Goal: Task Accomplishment & Management: Complete application form

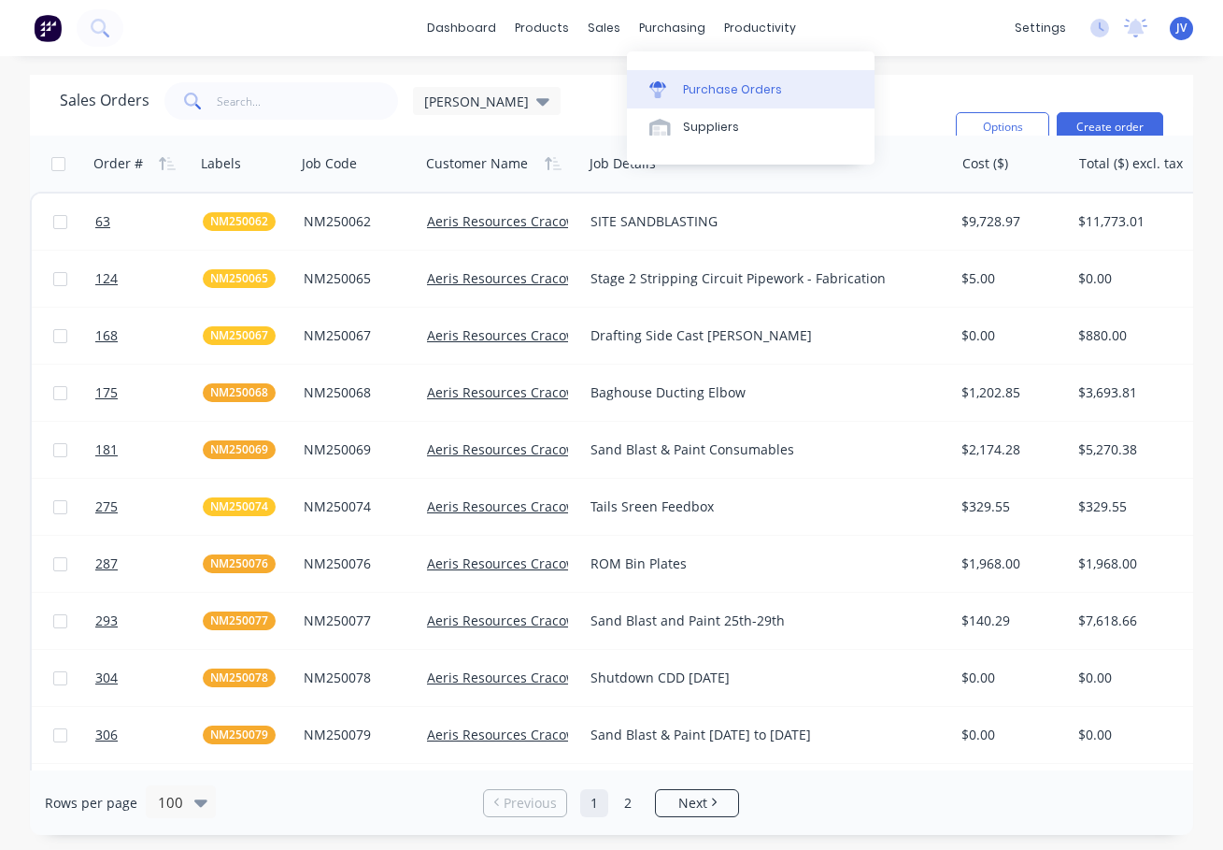
click at [688, 93] on div "Purchase Orders" at bounding box center [732, 89] width 99 height 17
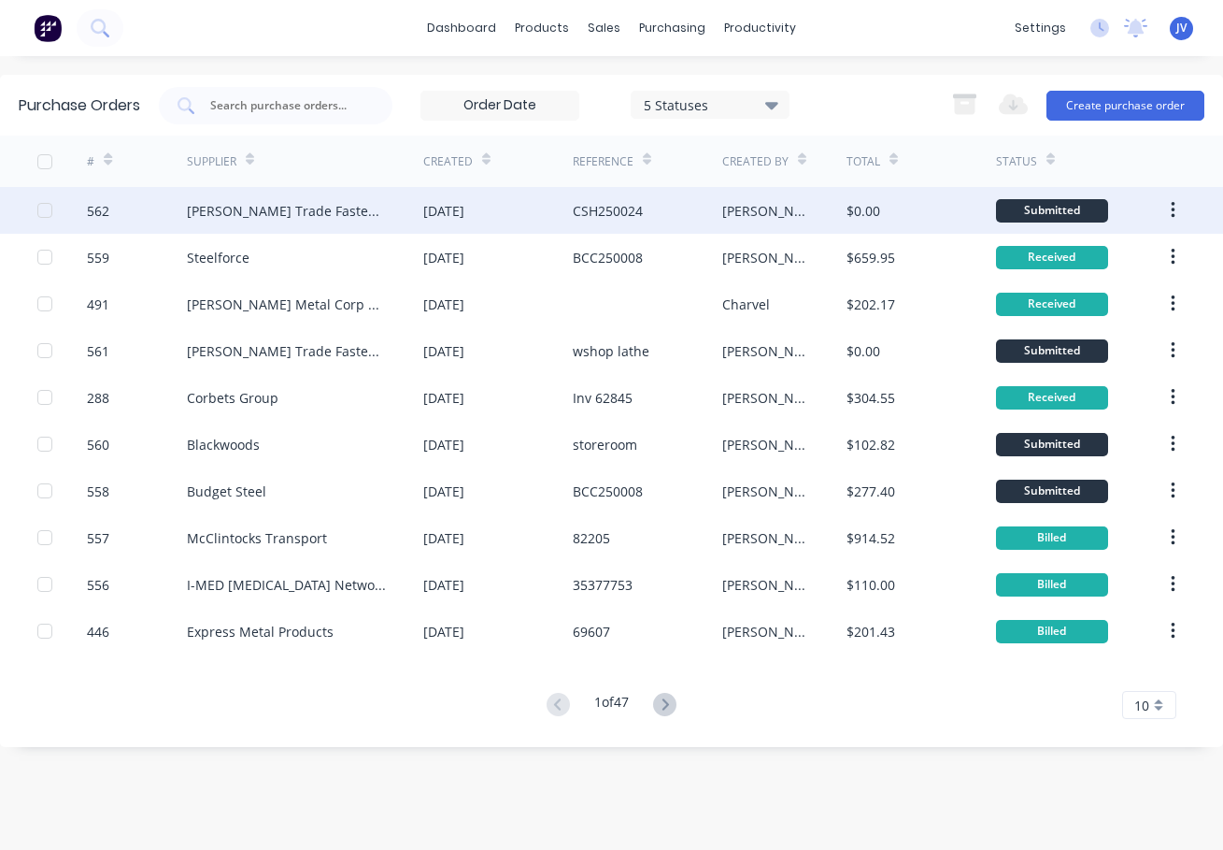
click at [96, 207] on div "562" at bounding box center [98, 211] width 22 height 20
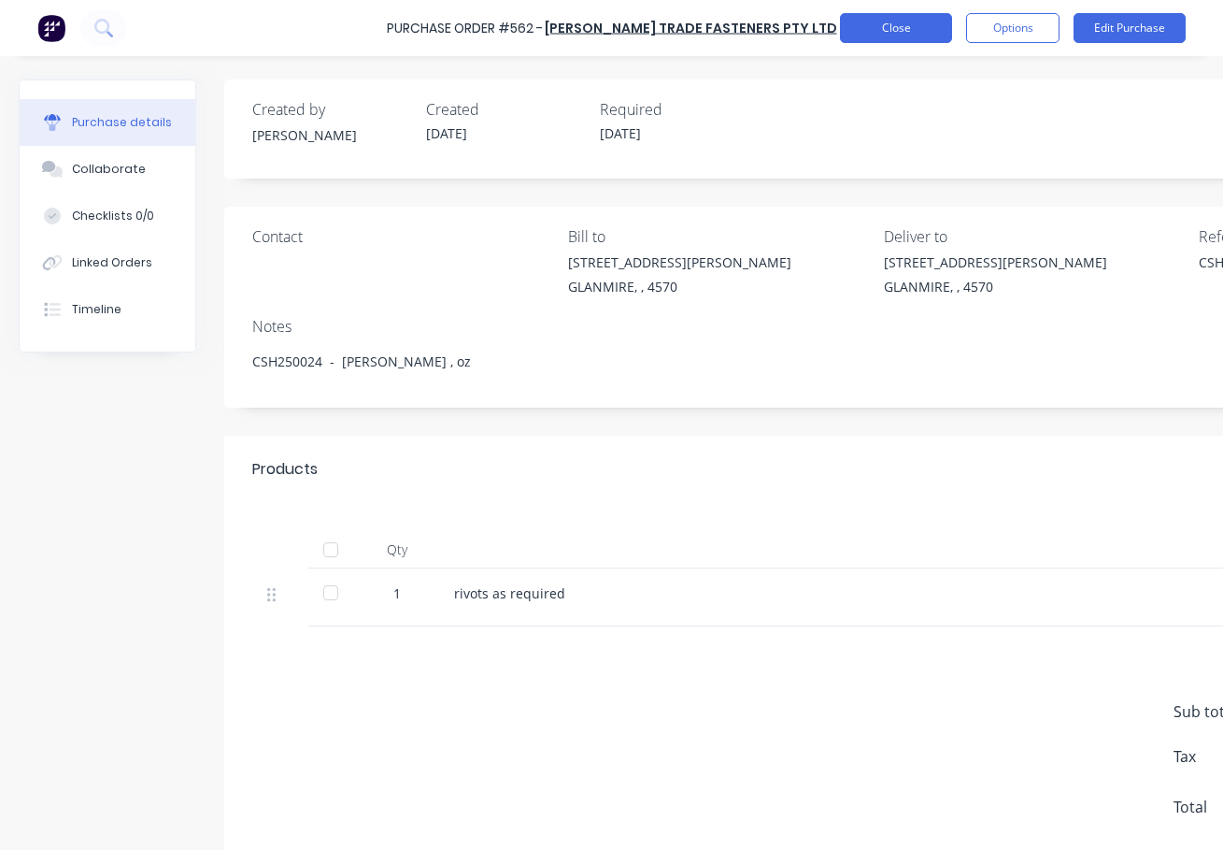
click at [894, 28] on button "Close" at bounding box center [896, 28] width 112 height 30
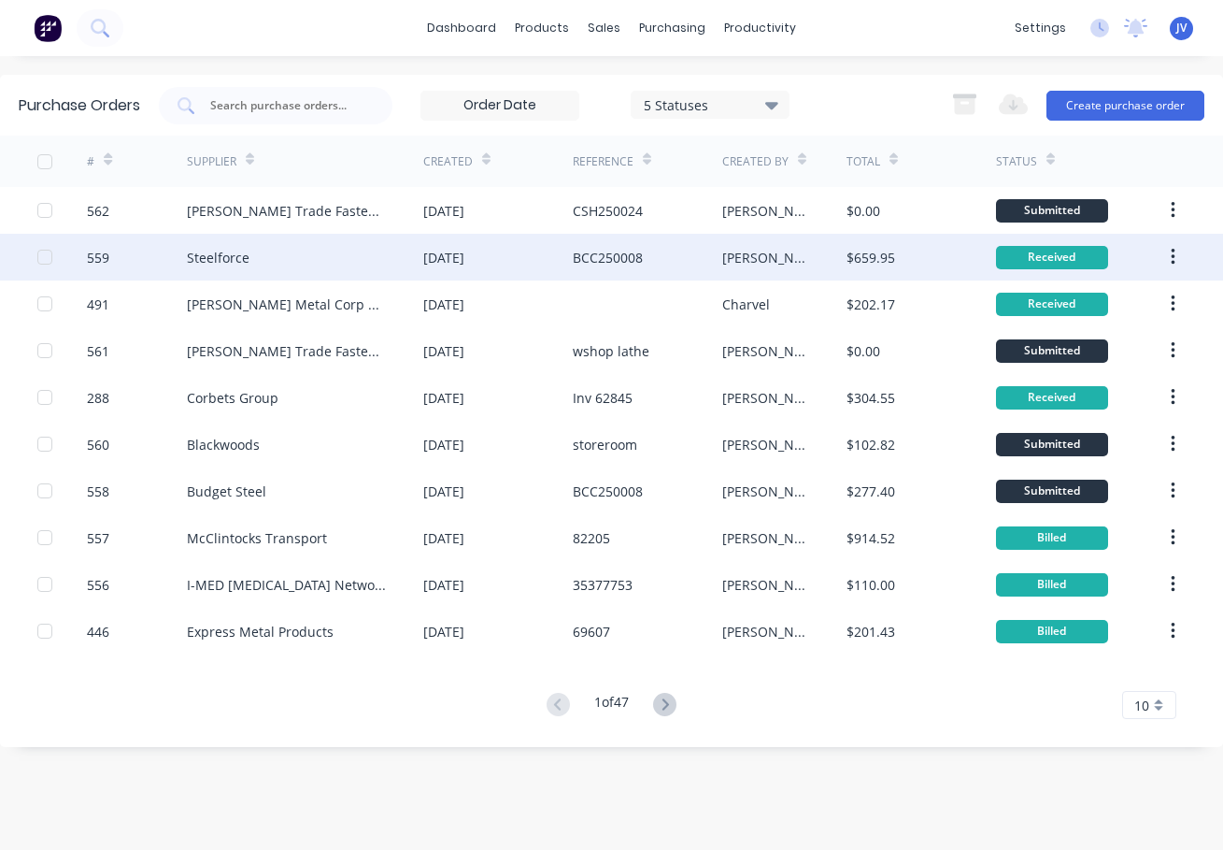
click at [93, 259] on div "559" at bounding box center [98, 258] width 22 height 20
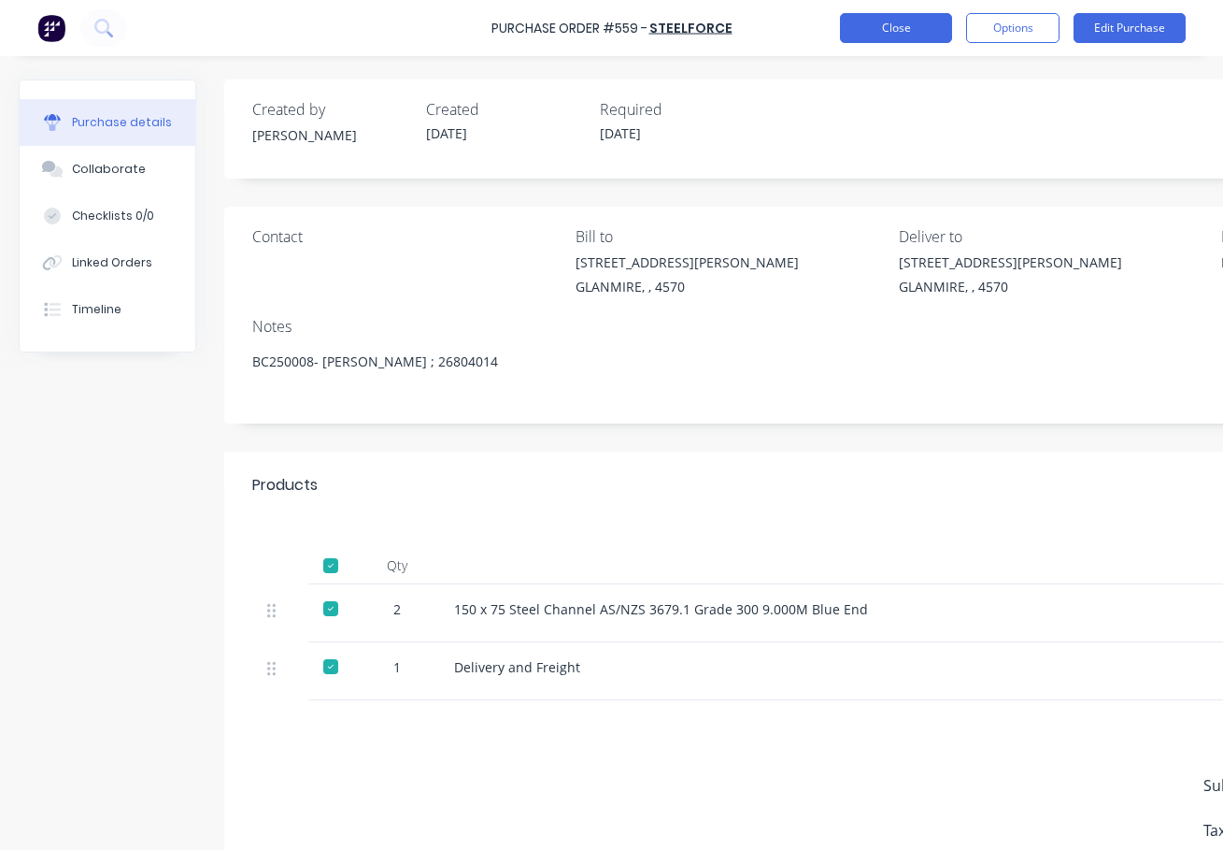
click at [897, 24] on button "Close" at bounding box center [896, 28] width 112 height 30
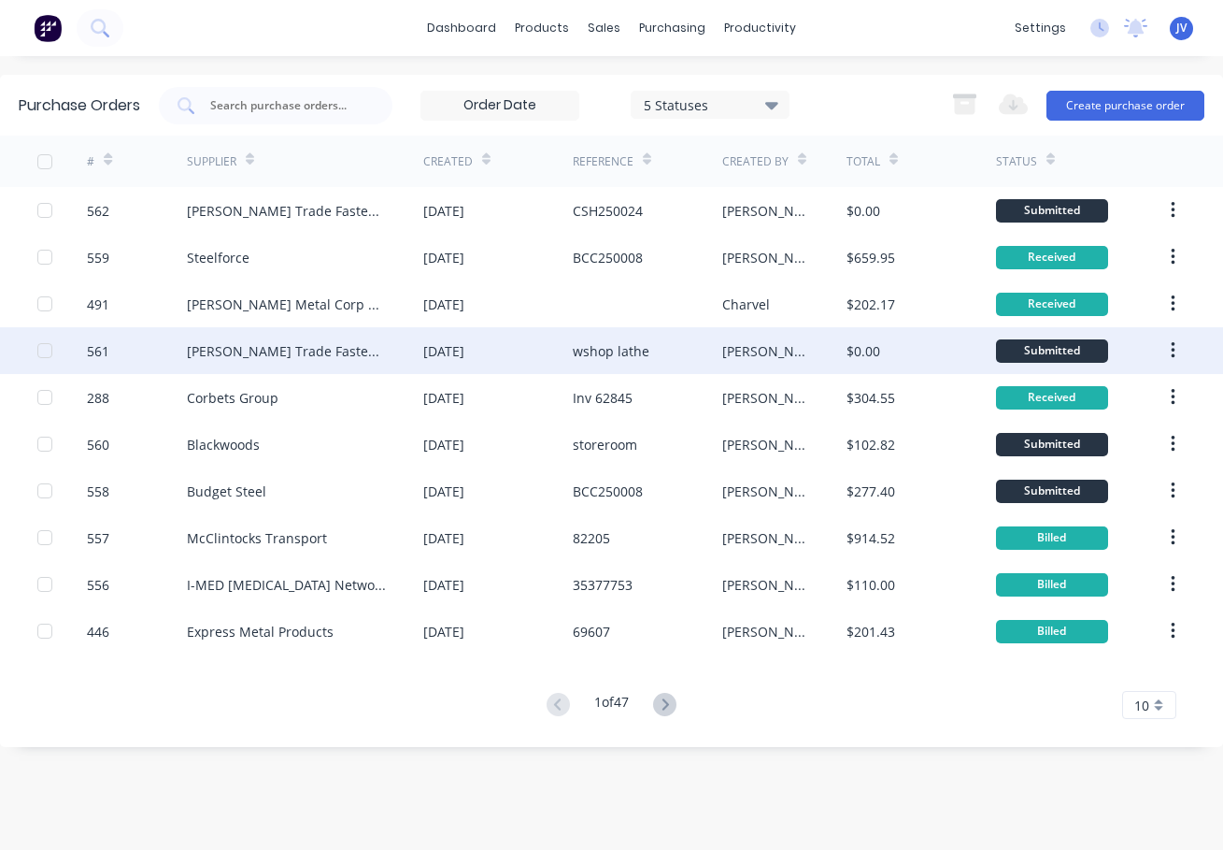
click at [99, 351] on div "561" at bounding box center [98, 351] width 22 height 20
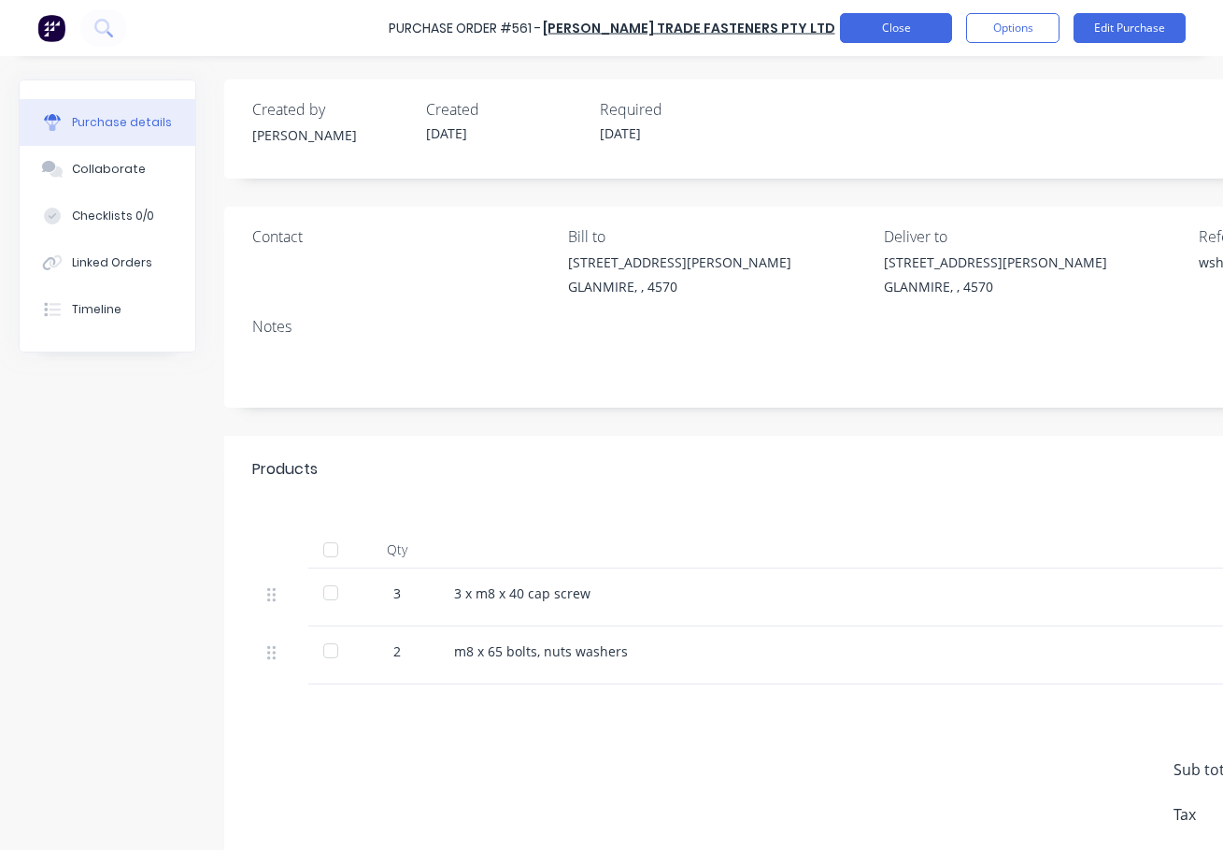
click at [870, 29] on button "Close" at bounding box center [896, 28] width 112 height 30
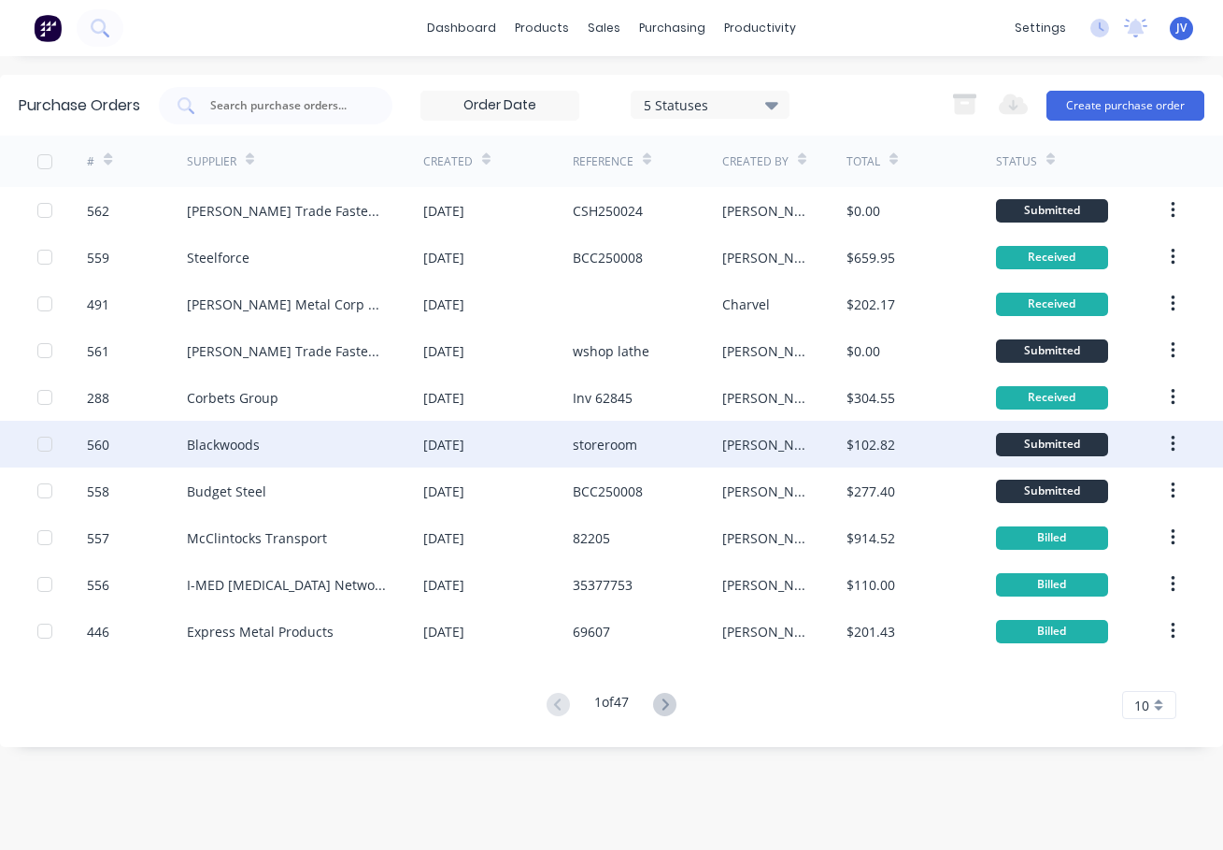
click at [90, 444] on div "560" at bounding box center [98, 445] width 22 height 20
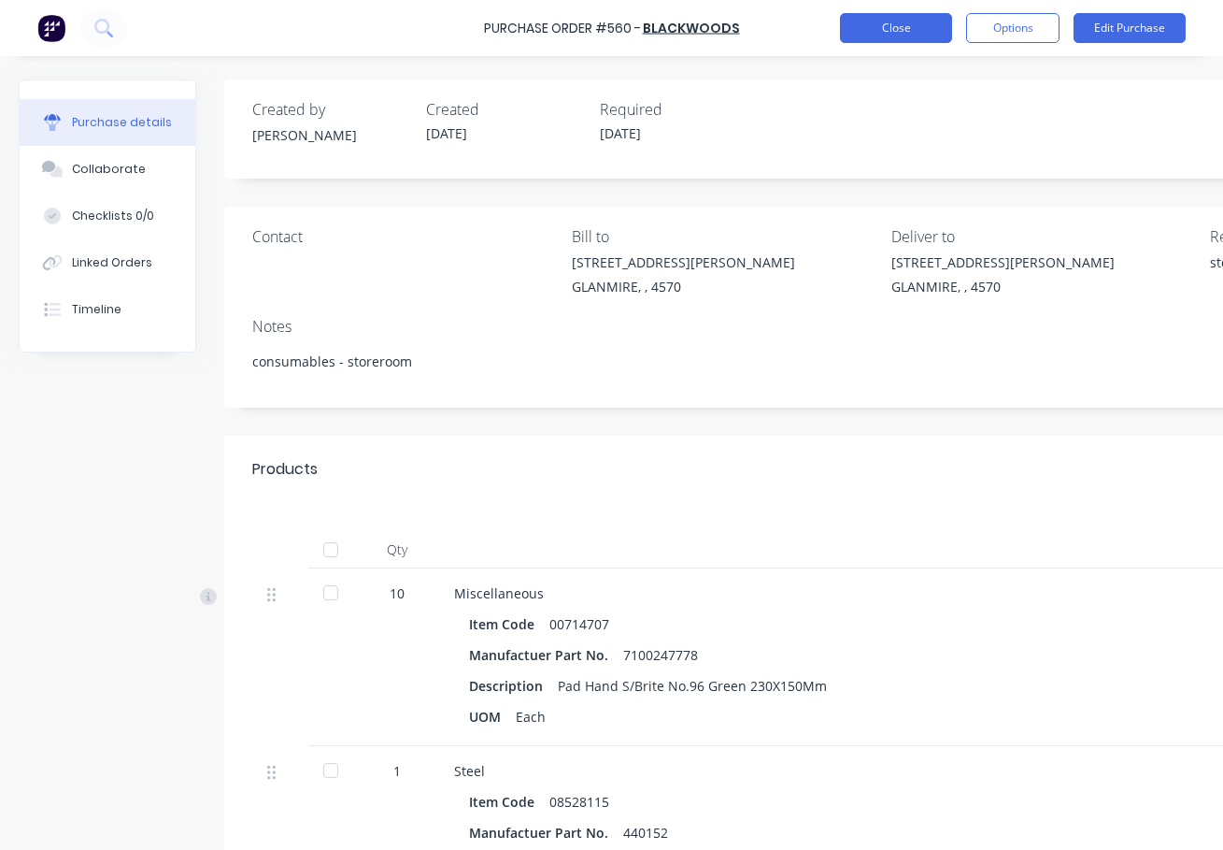
click at [886, 31] on button "Close" at bounding box center [896, 28] width 112 height 30
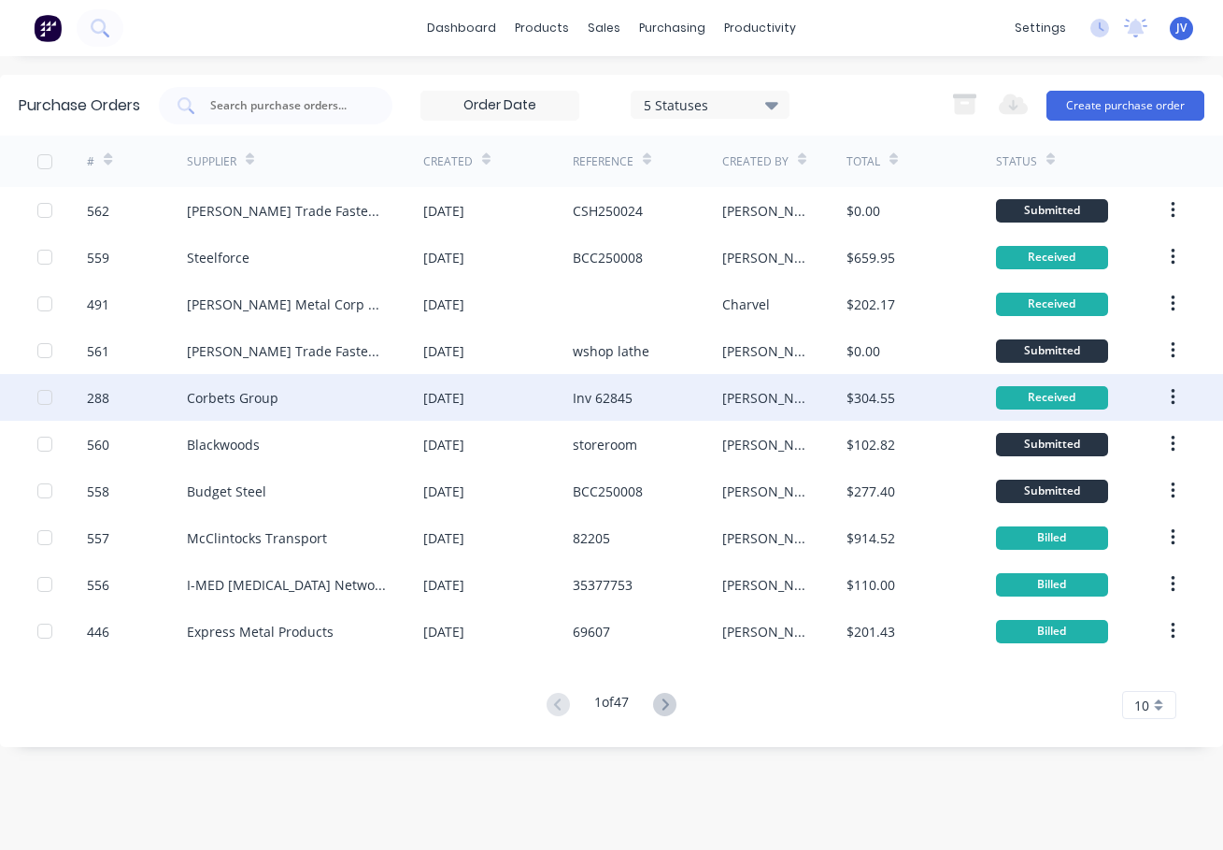
click at [102, 401] on div "288" at bounding box center [98, 398] width 22 height 20
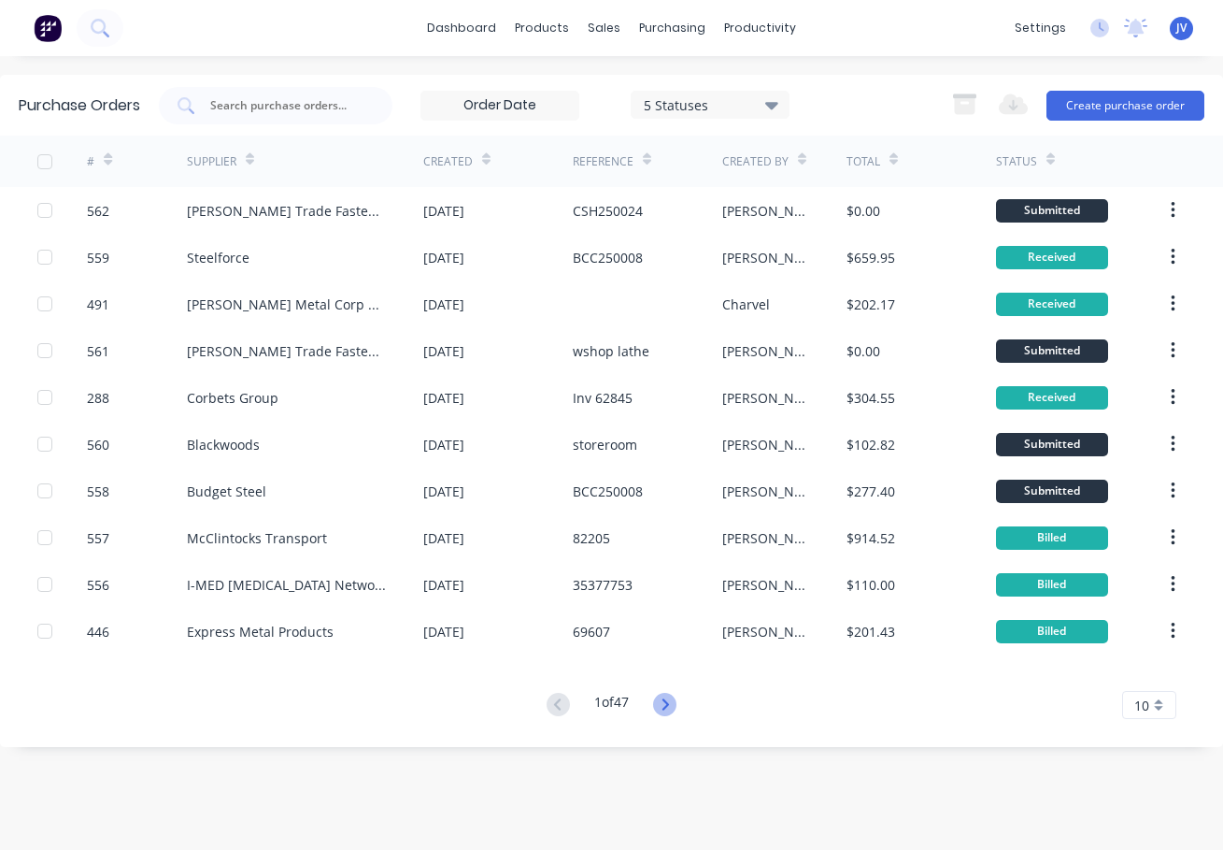
click at [677, 705] on icon at bounding box center [664, 704] width 23 height 23
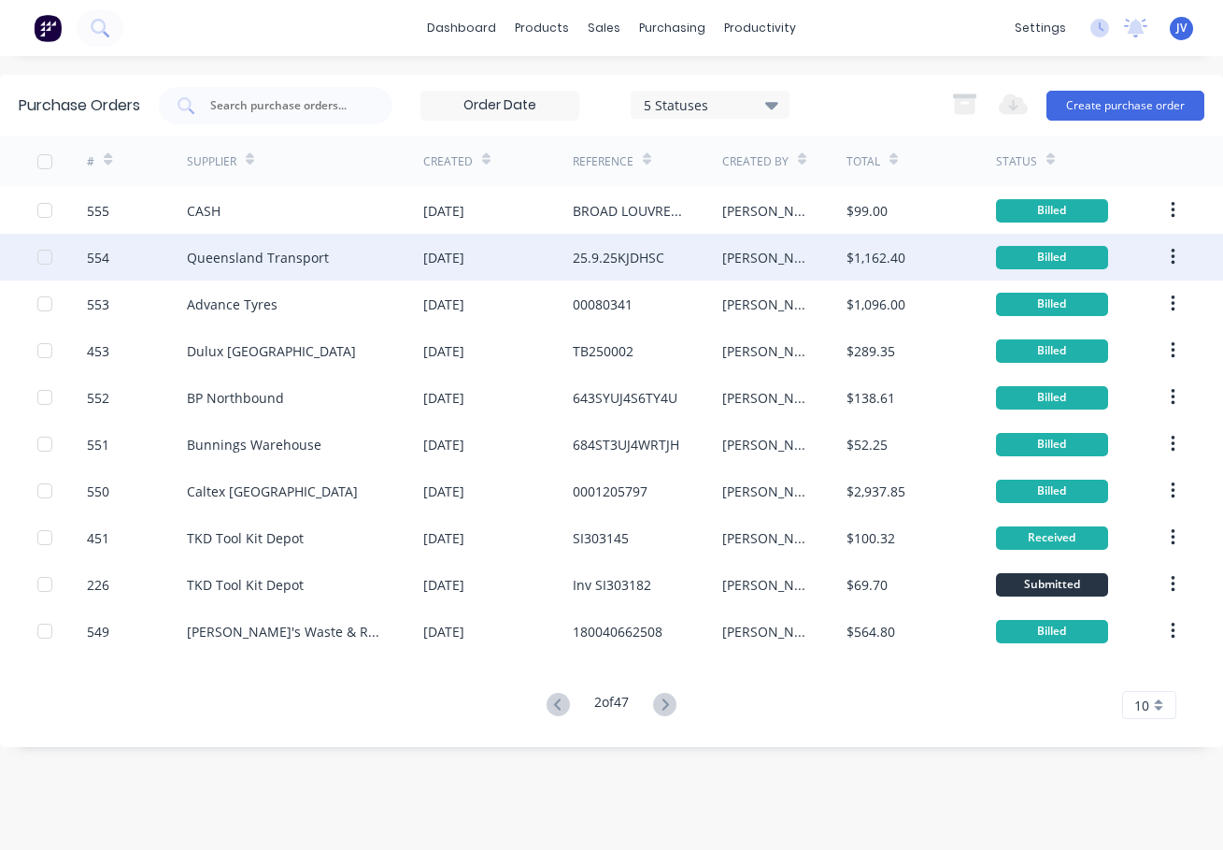
click at [96, 258] on div "554" at bounding box center [98, 258] width 22 height 20
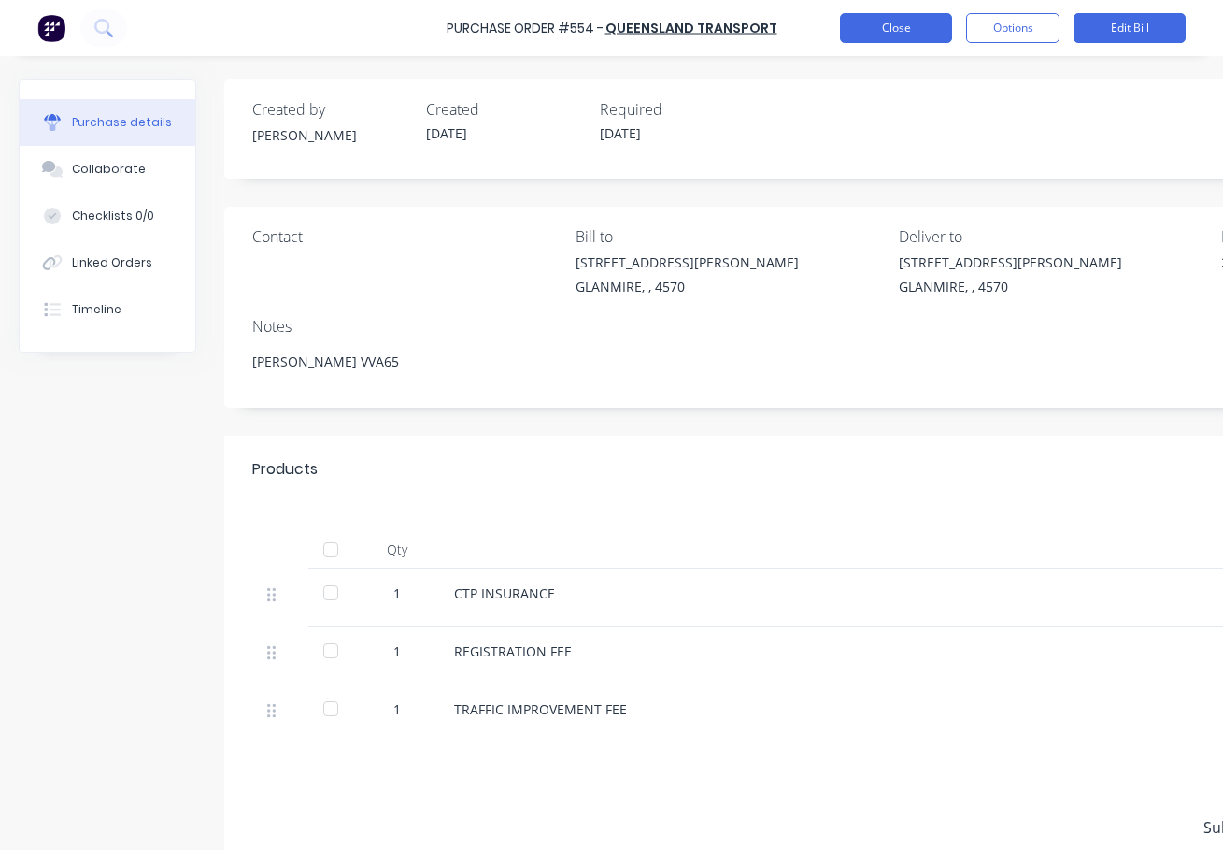
click at [900, 33] on button "Close" at bounding box center [896, 28] width 112 height 30
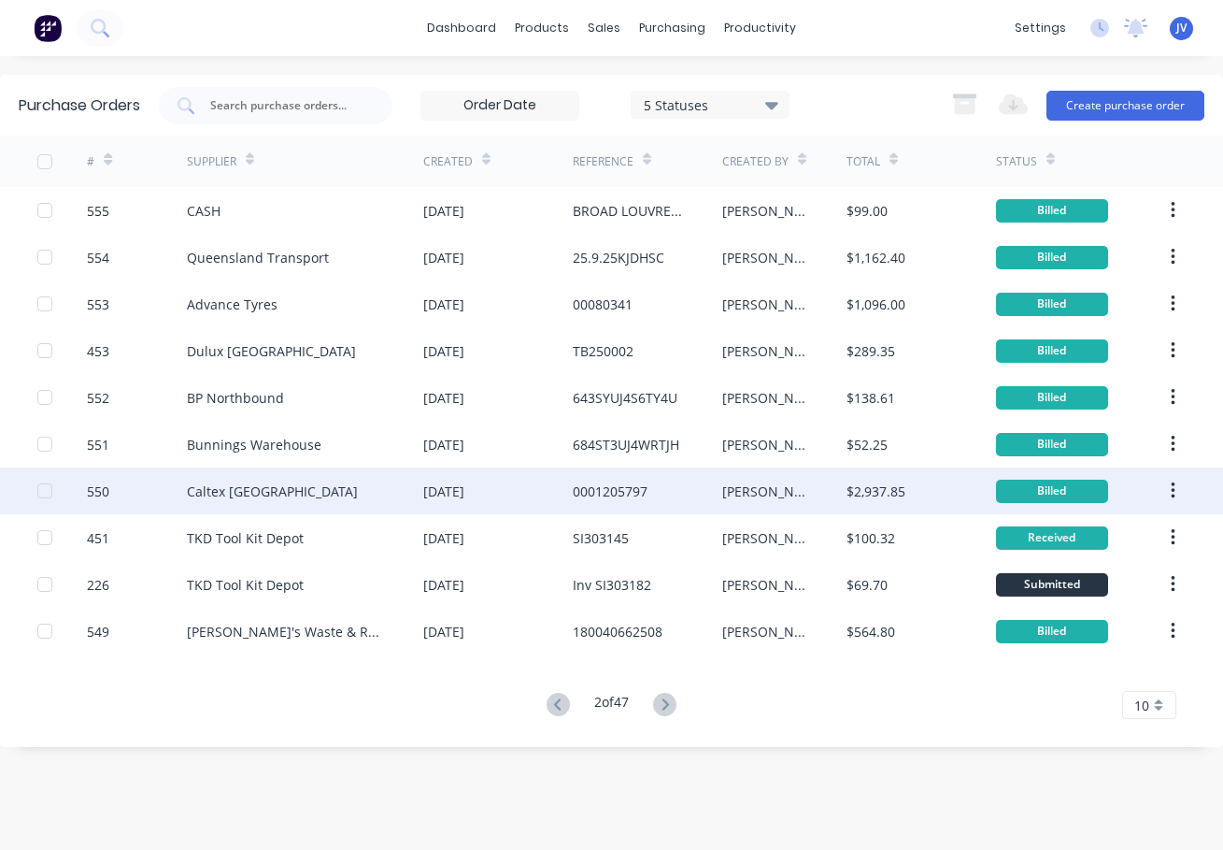
click at [193, 488] on div "Caltex [GEOGRAPHIC_DATA]" at bounding box center [272, 491] width 171 height 20
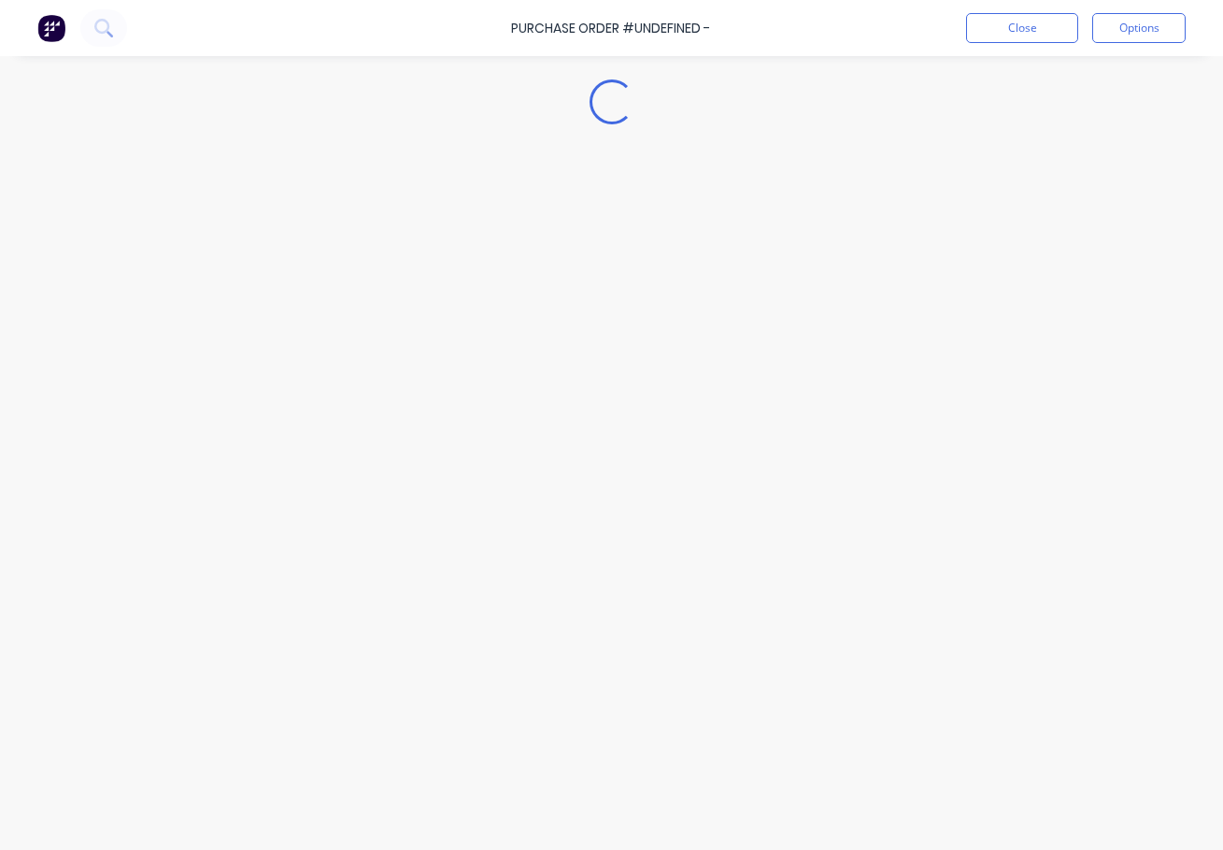
type textarea "x"
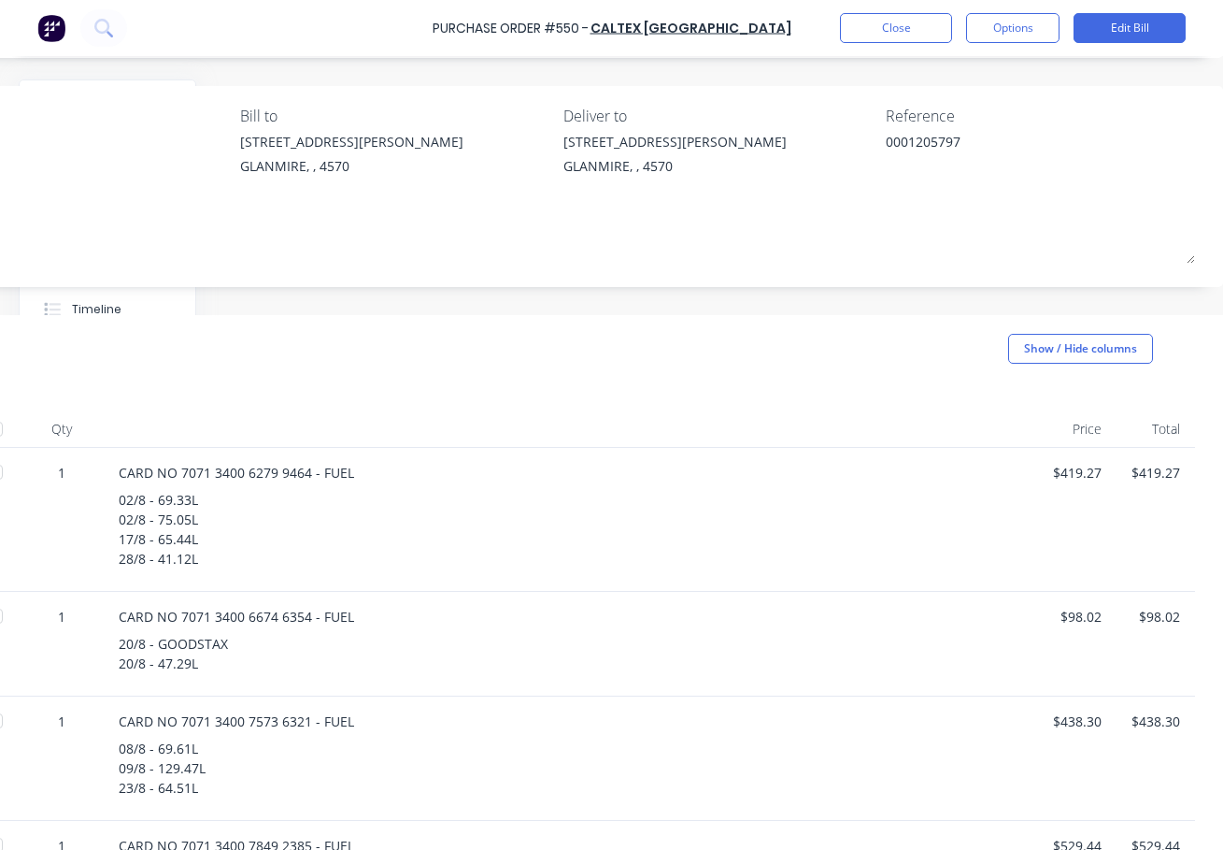
scroll to position [67, 350]
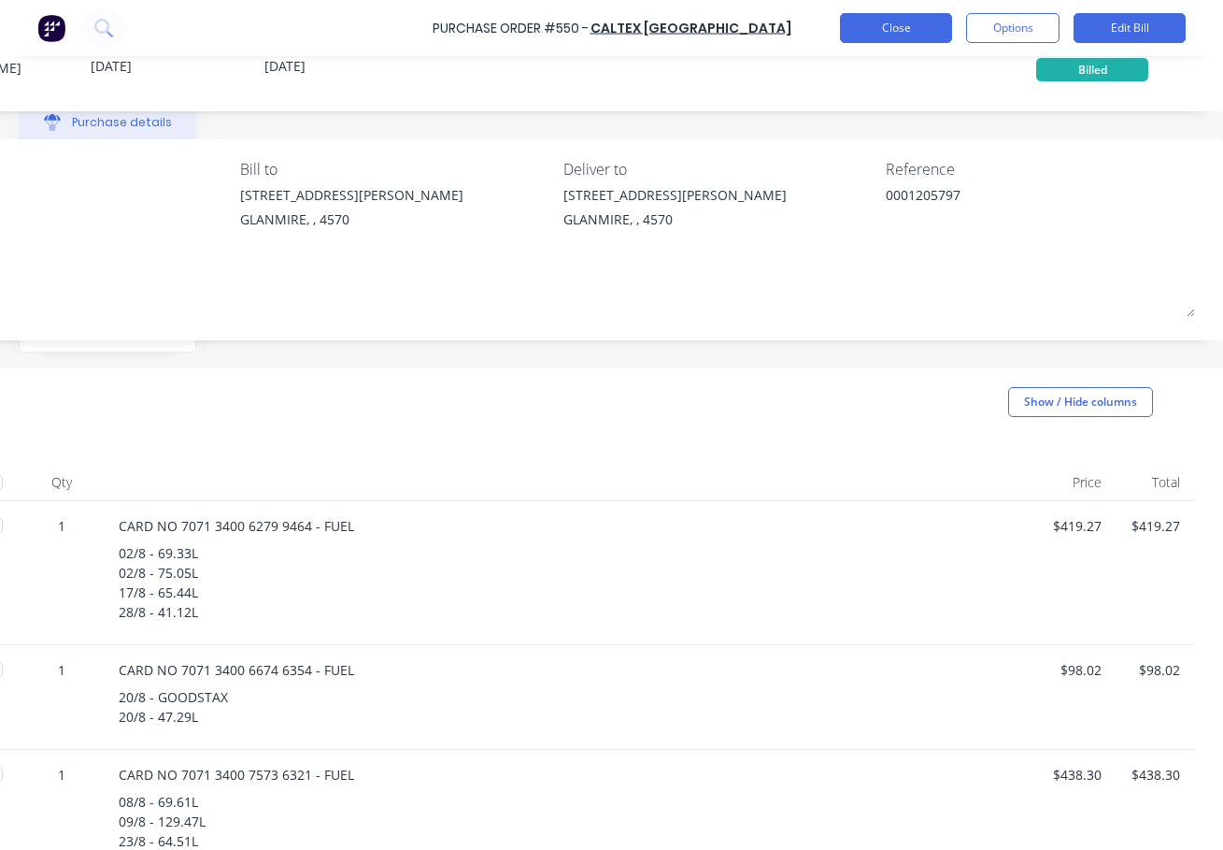
click at [886, 32] on button "Close" at bounding box center [896, 28] width 112 height 30
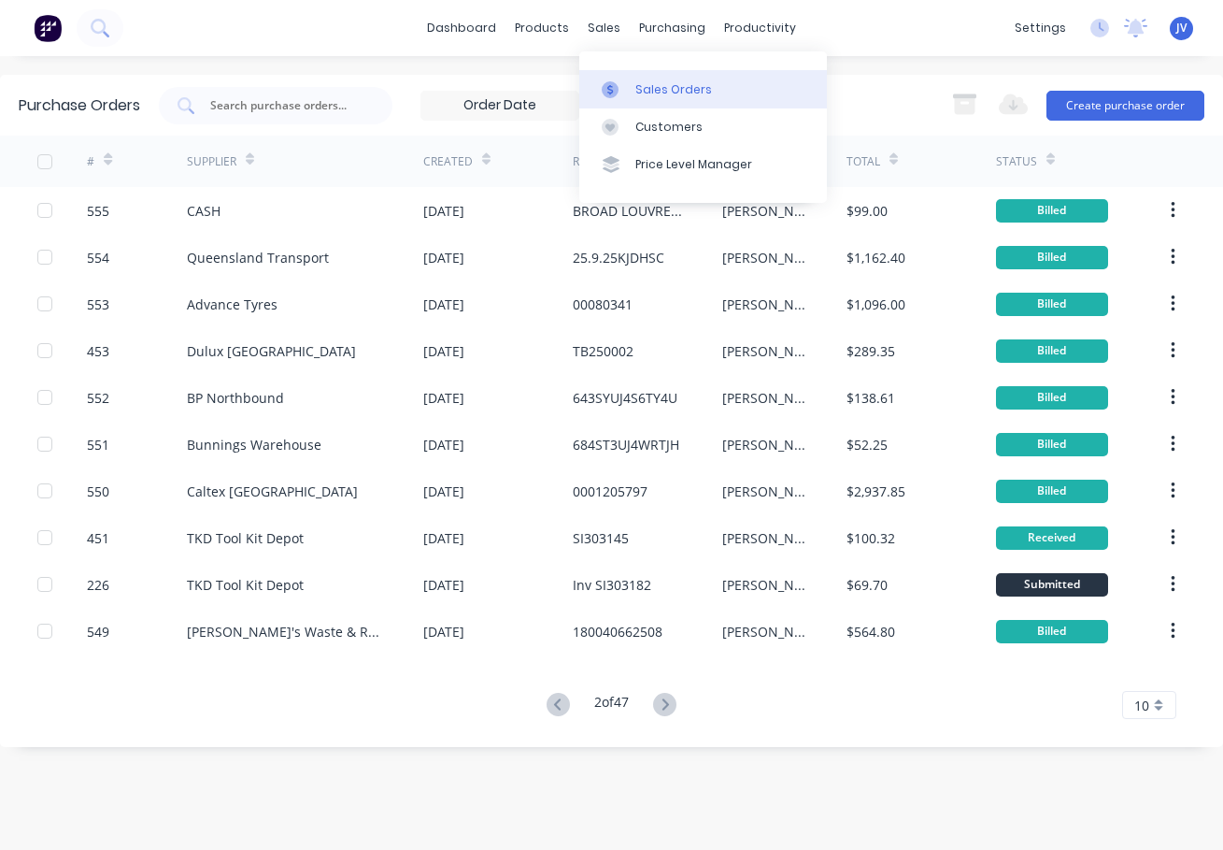
click at [689, 88] on div "Sales Orders" at bounding box center [674, 89] width 77 height 17
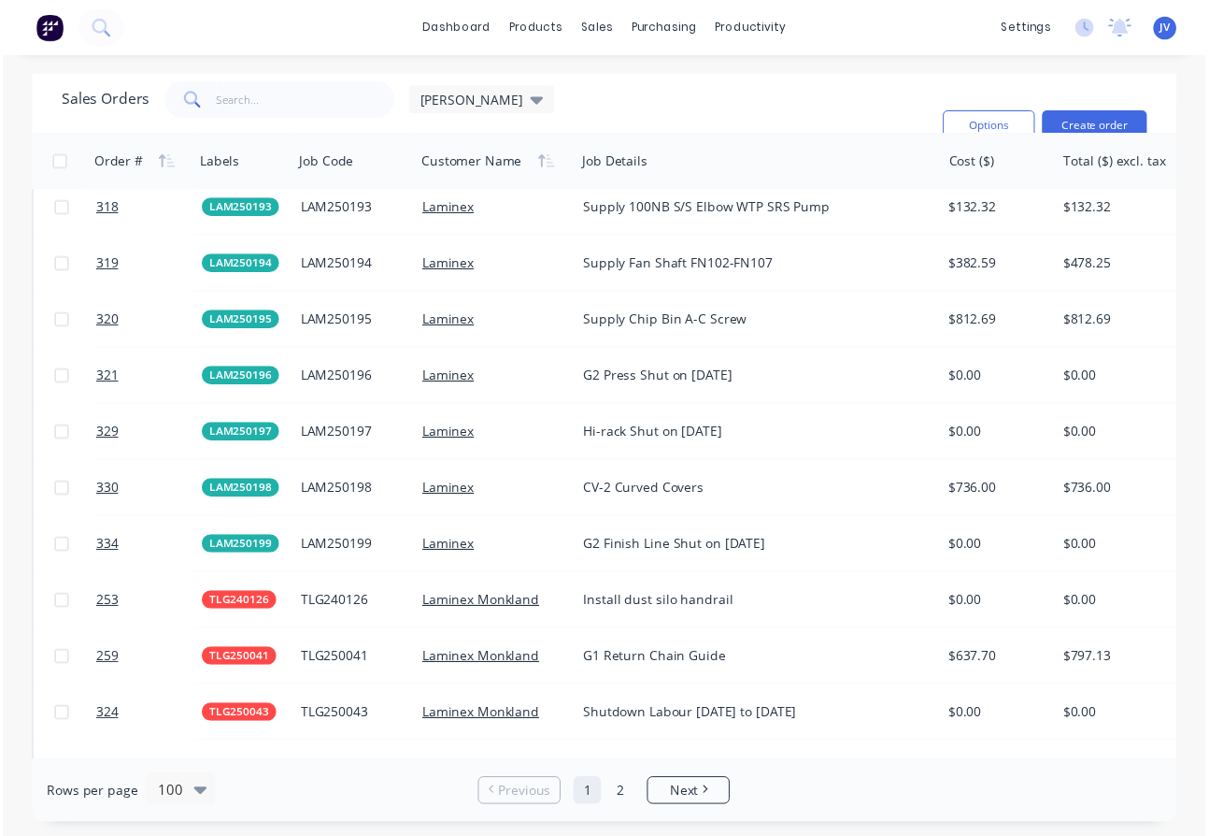
scroll to position [3552, 0]
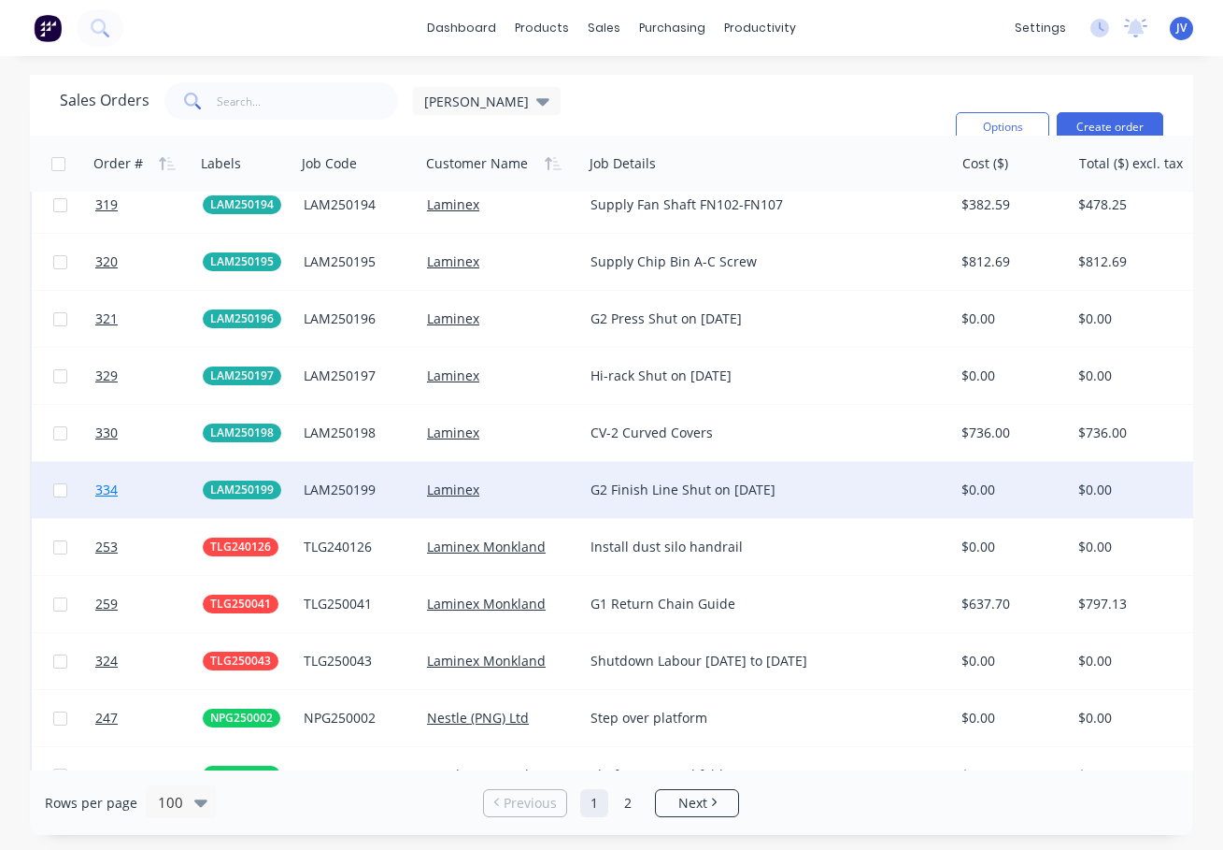
click at [101, 488] on span "334" at bounding box center [106, 489] width 22 height 19
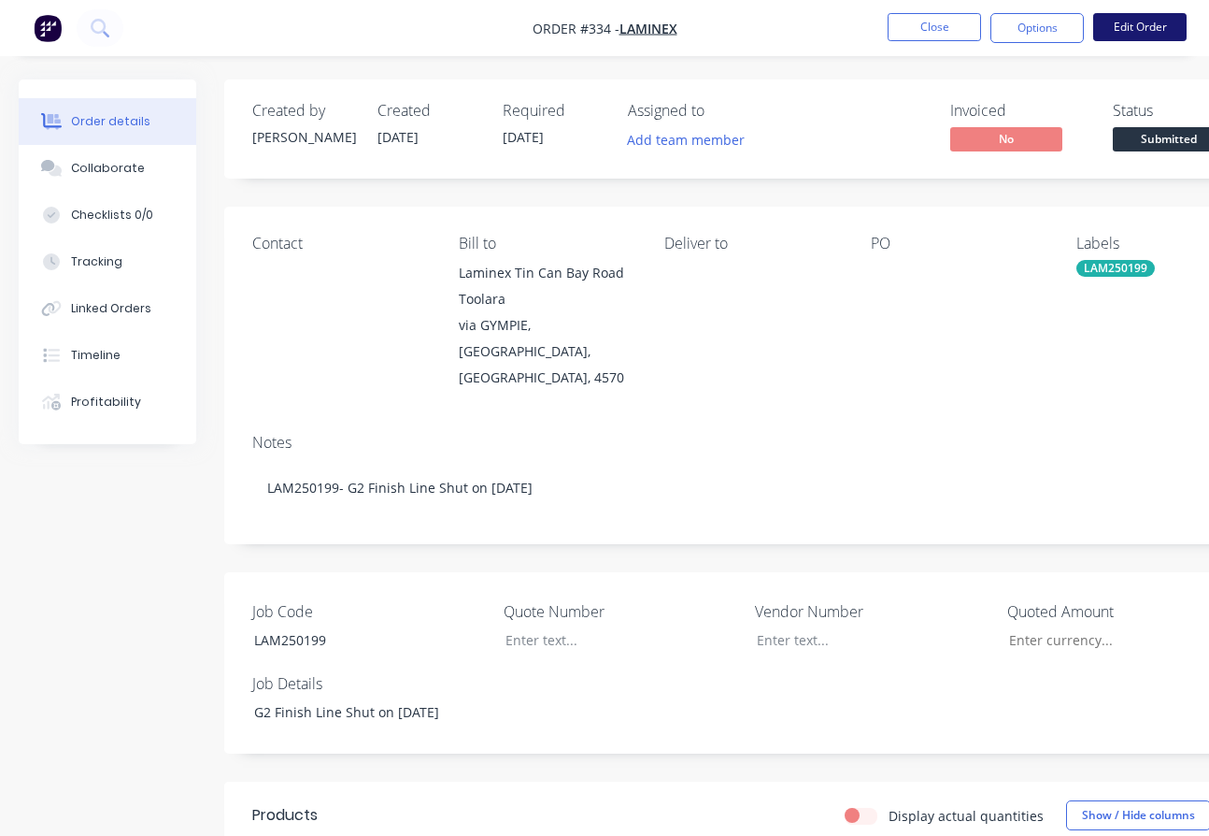
click at [1136, 28] on button "Edit Order" at bounding box center [1140, 27] width 93 height 28
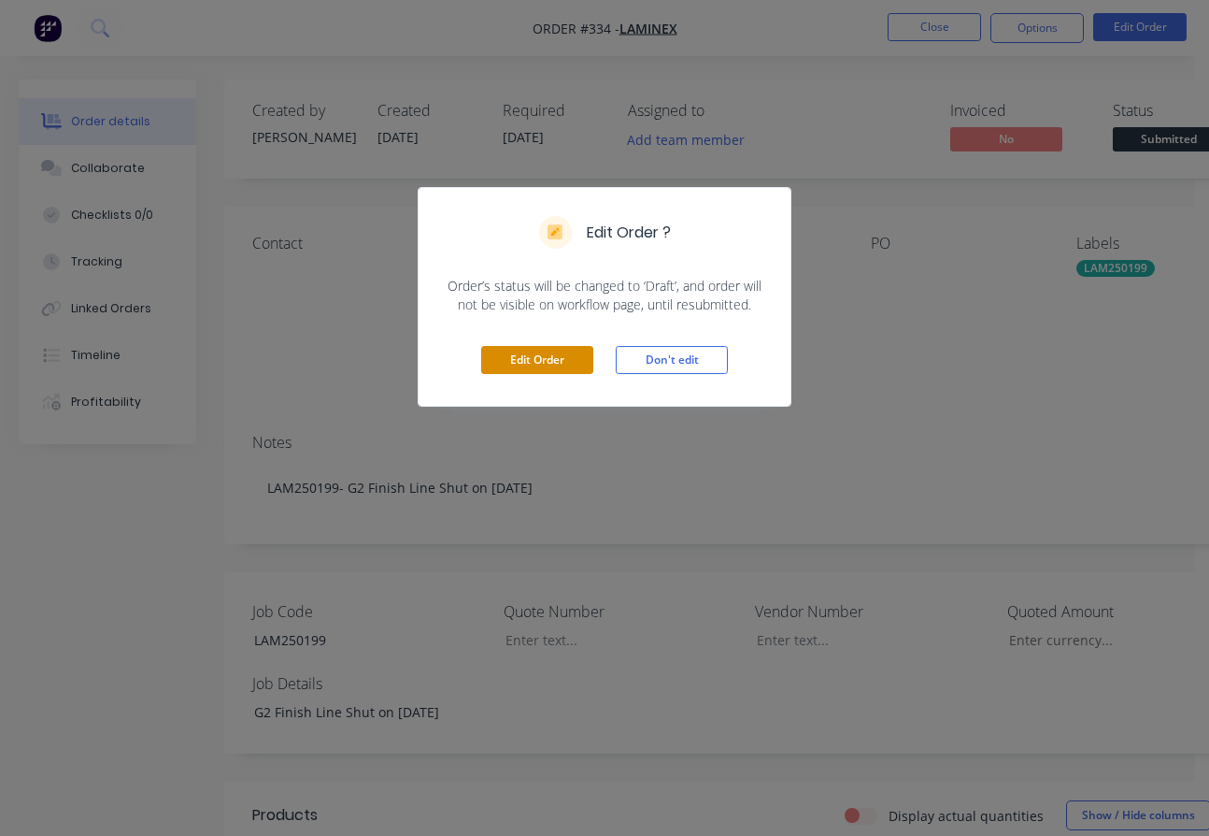
click at [537, 355] on button "Edit Order" at bounding box center [537, 360] width 112 height 28
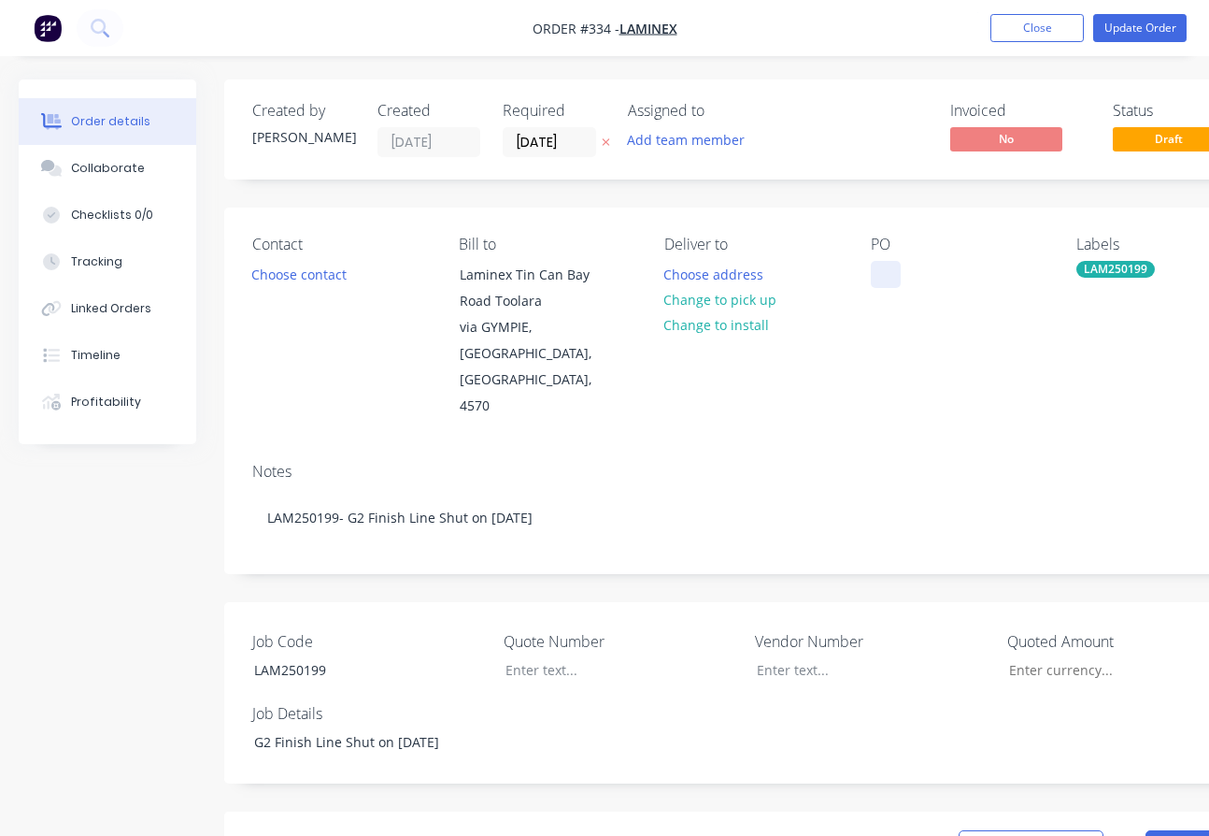
click at [882, 274] on div at bounding box center [886, 274] width 30 height 27
click at [892, 269] on div at bounding box center [886, 274] width 30 height 27
click at [1043, 29] on button "Close" at bounding box center [1037, 28] width 93 height 28
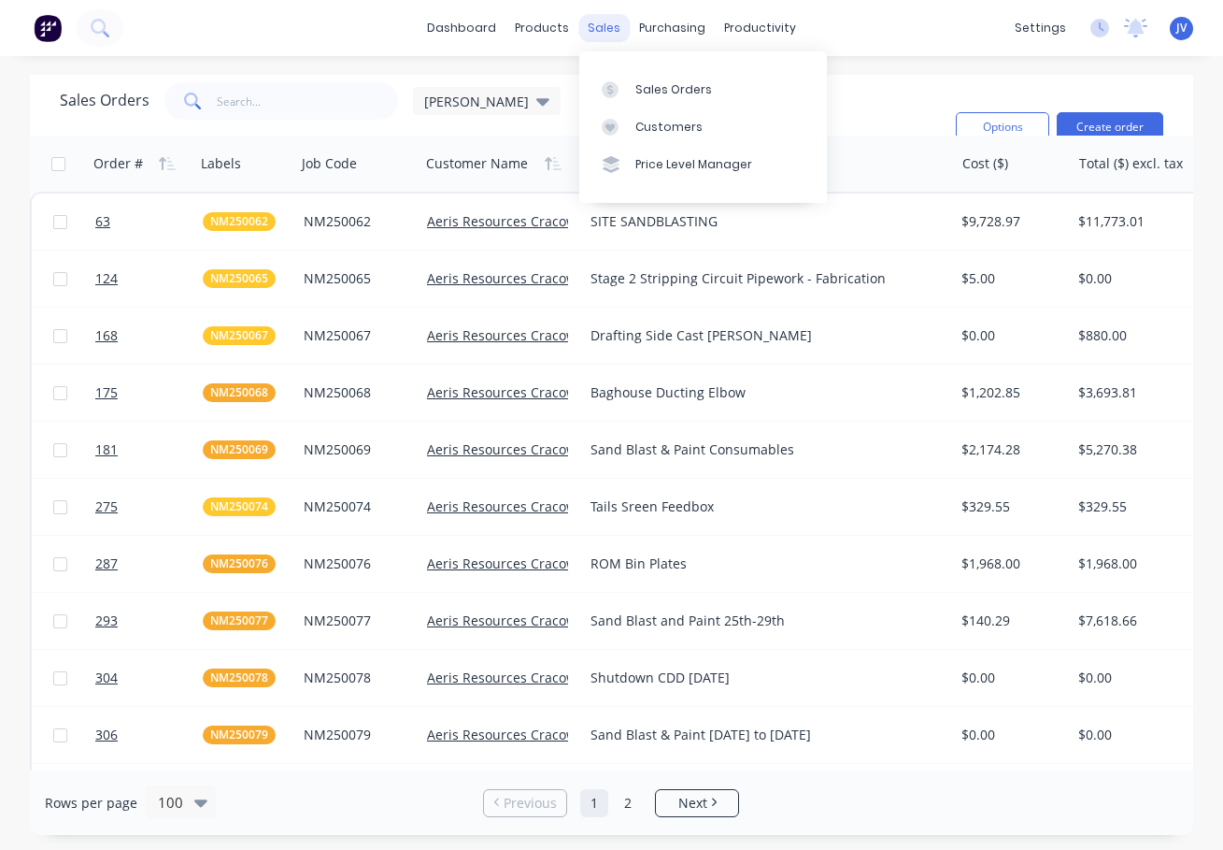
click at [603, 30] on div "sales" at bounding box center [604, 28] width 51 height 28
click at [1100, 122] on button "Create order" at bounding box center [1110, 127] width 107 height 30
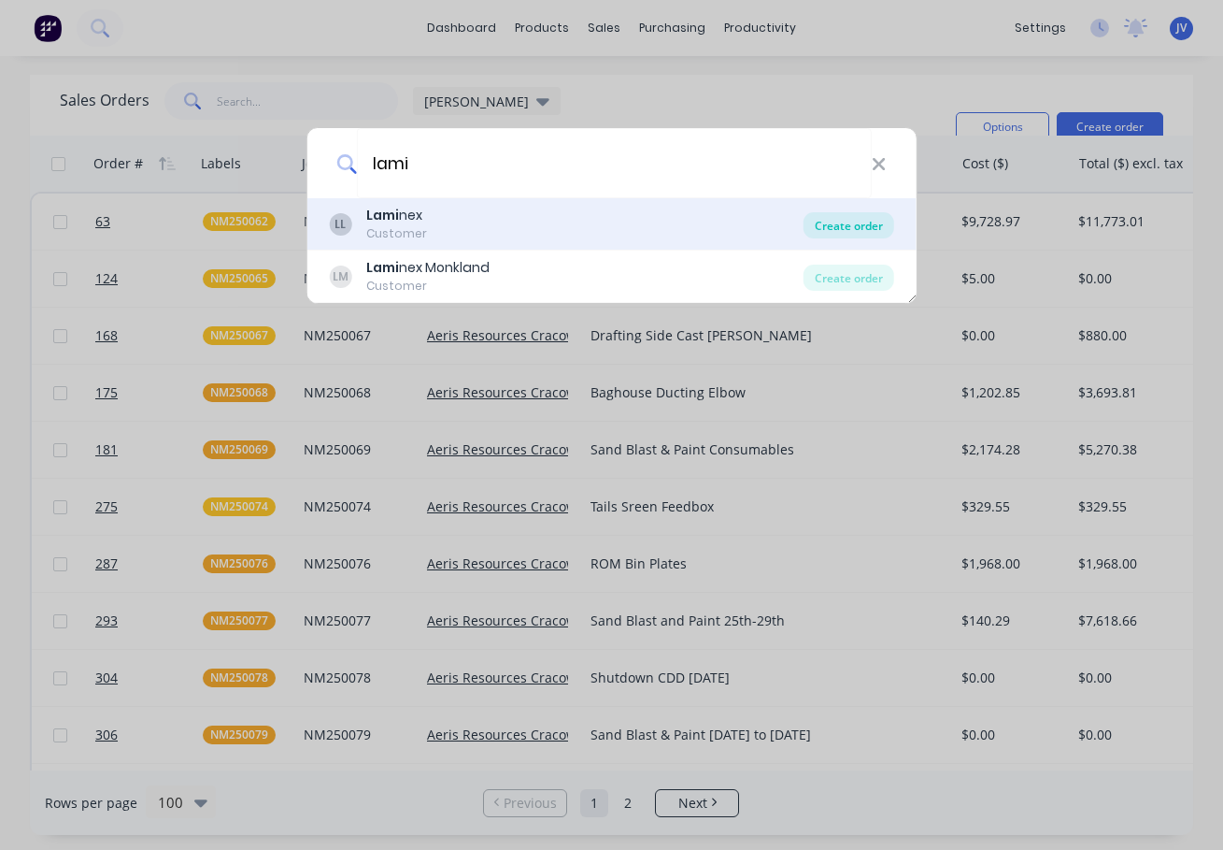
type input "lami"
click at [829, 223] on div "Create order" at bounding box center [849, 225] width 91 height 26
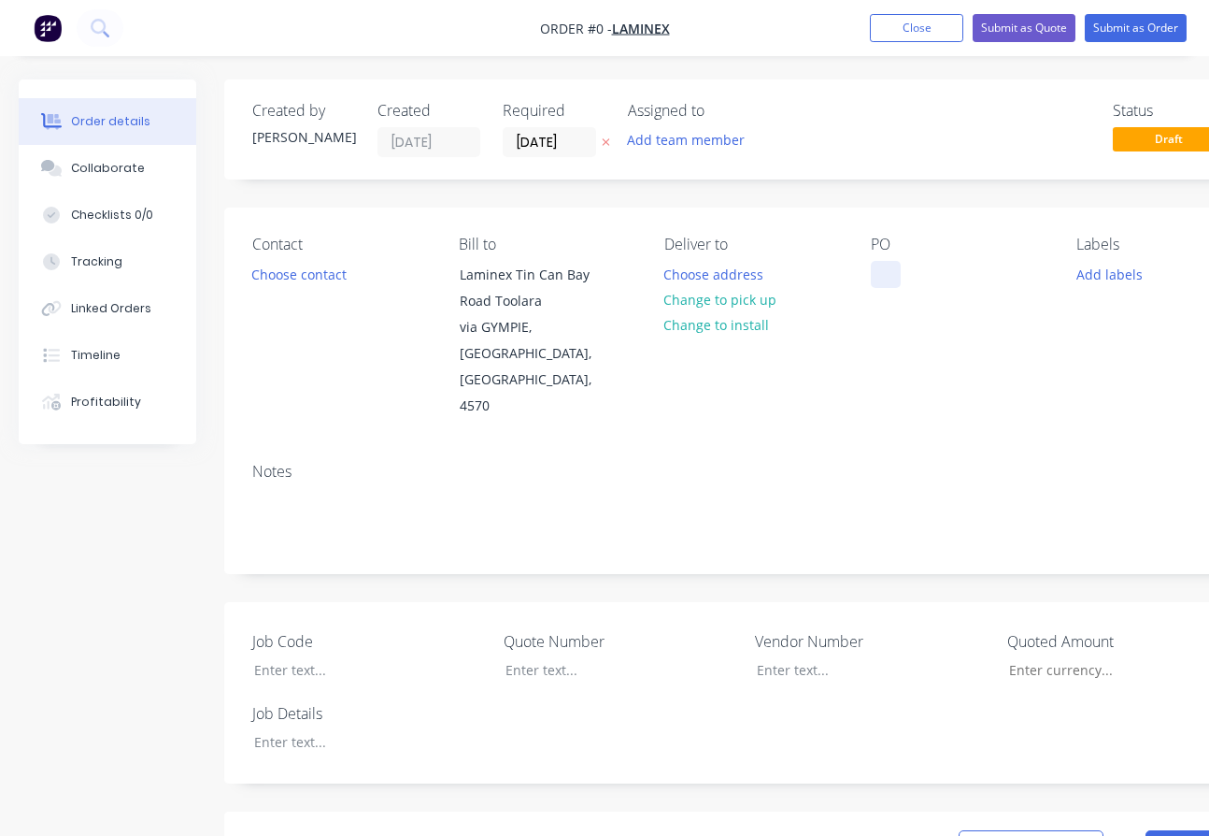
click at [889, 284] on div at bounding box center [886, 274] width 30 height 27
click at [1105, 274] on div "Order details Collaborate Checklists 0/0 Tracking Linked Orders Timeline Profit…" at bounding box center [650, 748] width 1300 height 1338
click at [1101, 279] on button "Add labels" at bounding box center [1109, 273] width 86 height 25
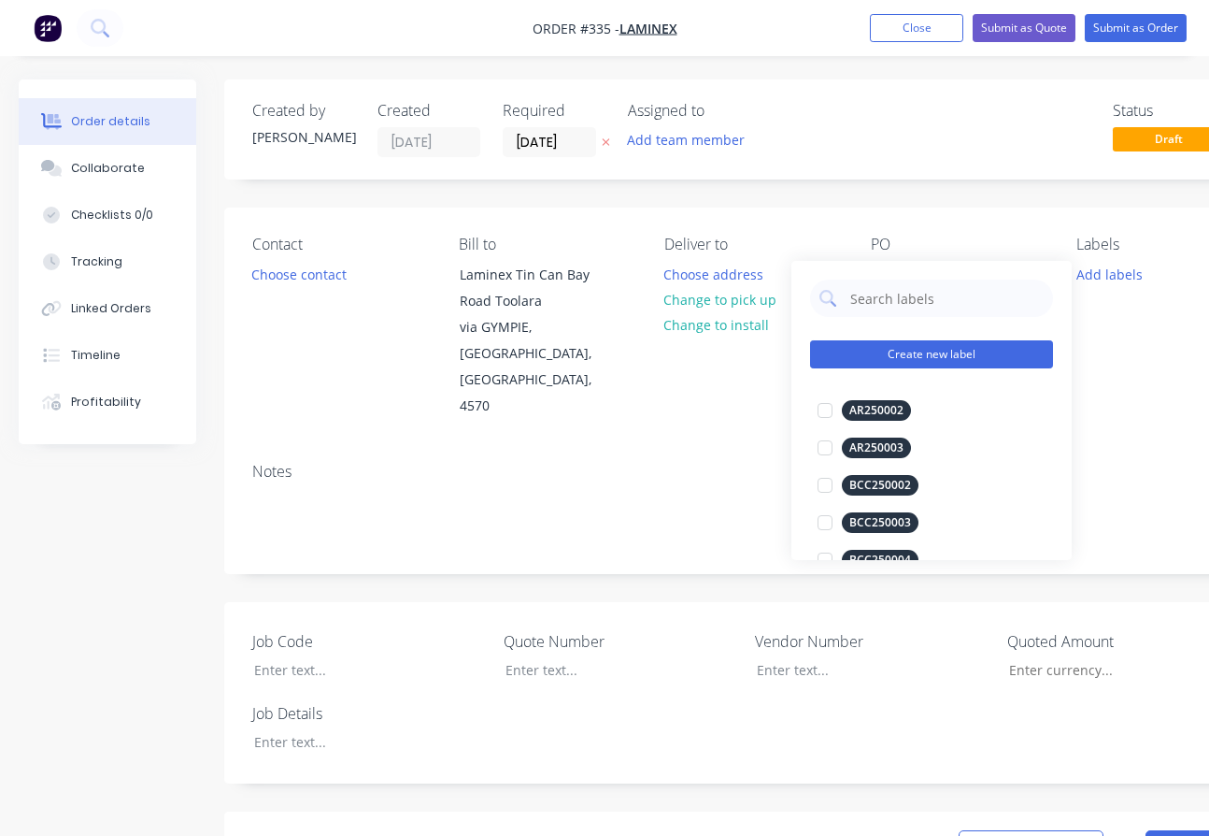
click at [873, 354] on button "Create new label" at bounding box center [931, 354] width 243 height 28
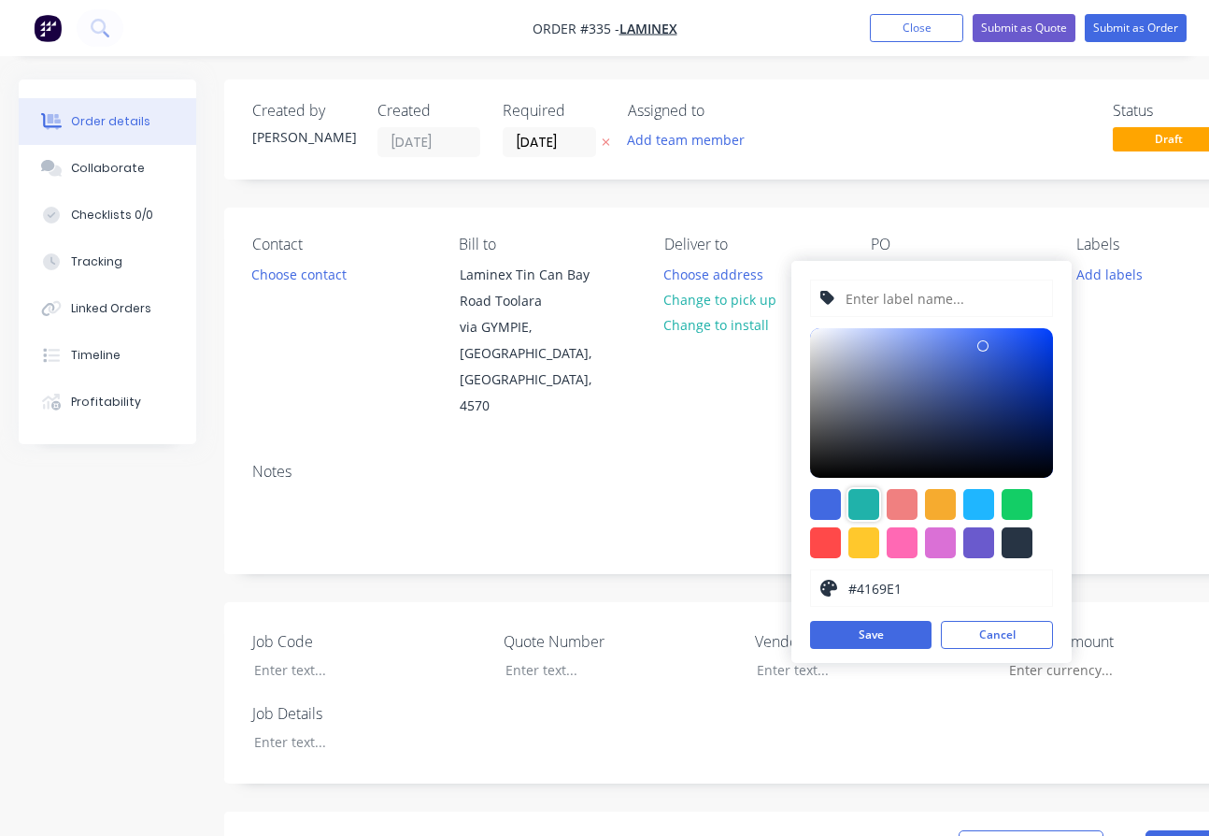
click at [870, 502] on div at bounding box center [864, 504] width 31 height 31
type input "#20B2AA"
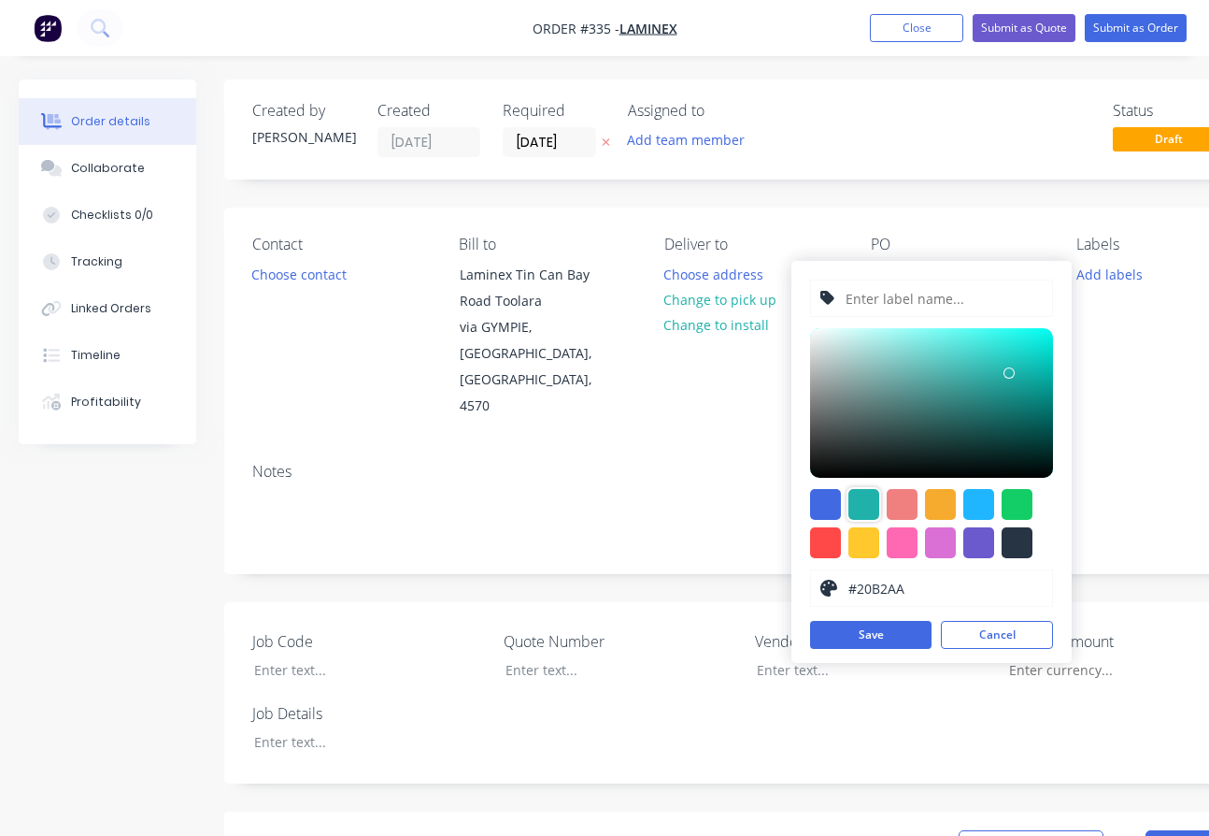
click at [897, 301] on input "text" at bounding box center [943, 298] width 199 height 36
type input "LAM250200"
click at [873, 638] on button "Save" at bounding box center [871, 635] width 122 height 28
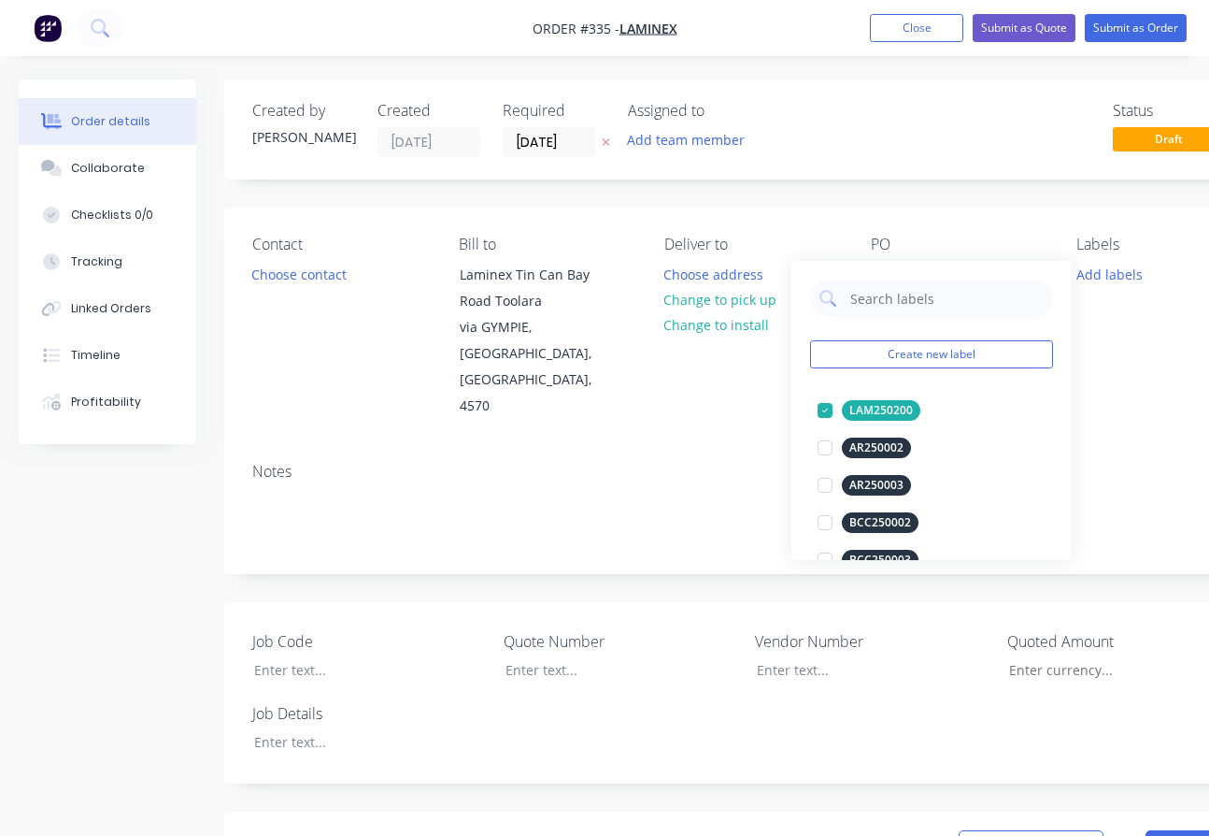
click at [682, 388] on div "Contact Choose contact [PERSON_NAME] to Laminex [GEOGRAPHIC_DATA] Toolara via […" at bounding box center [752, 327] width 1057 height 240
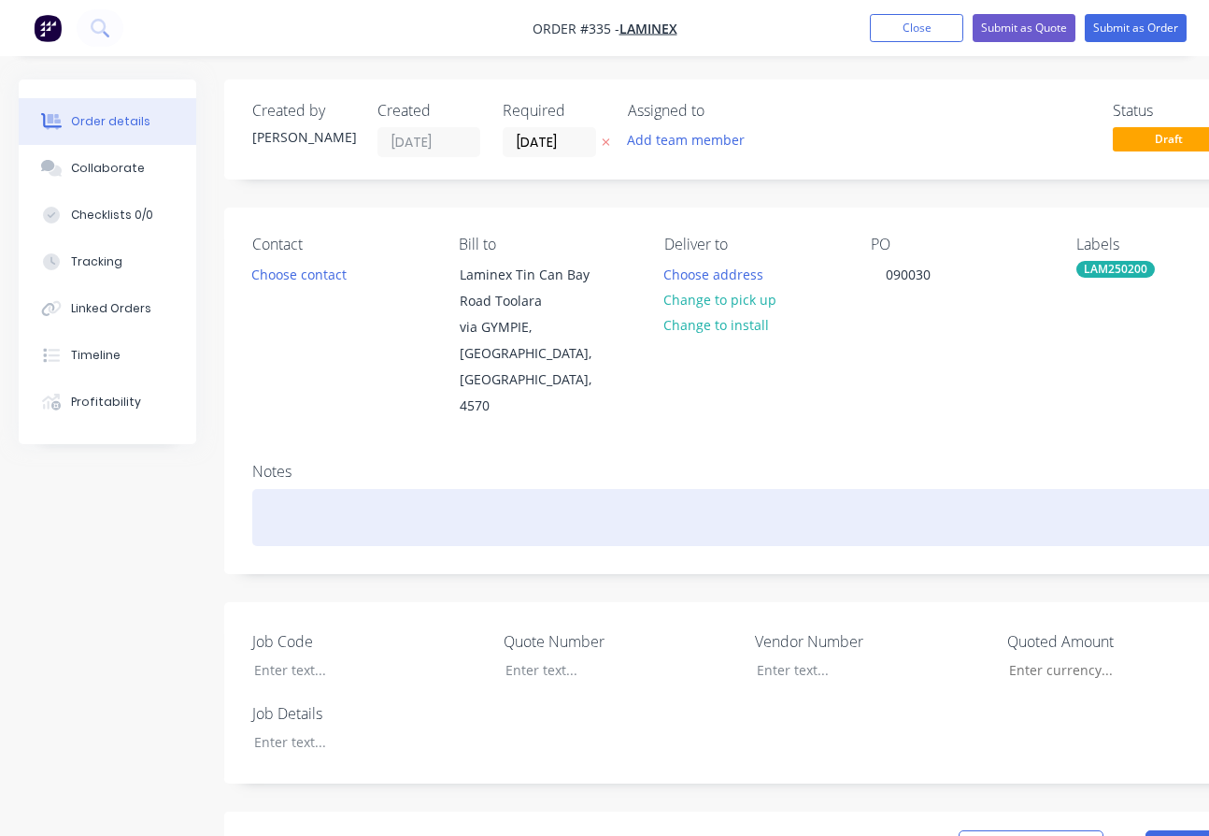
click at [284, 489] on div at bounding box center [752, 517] width 1001 height 57
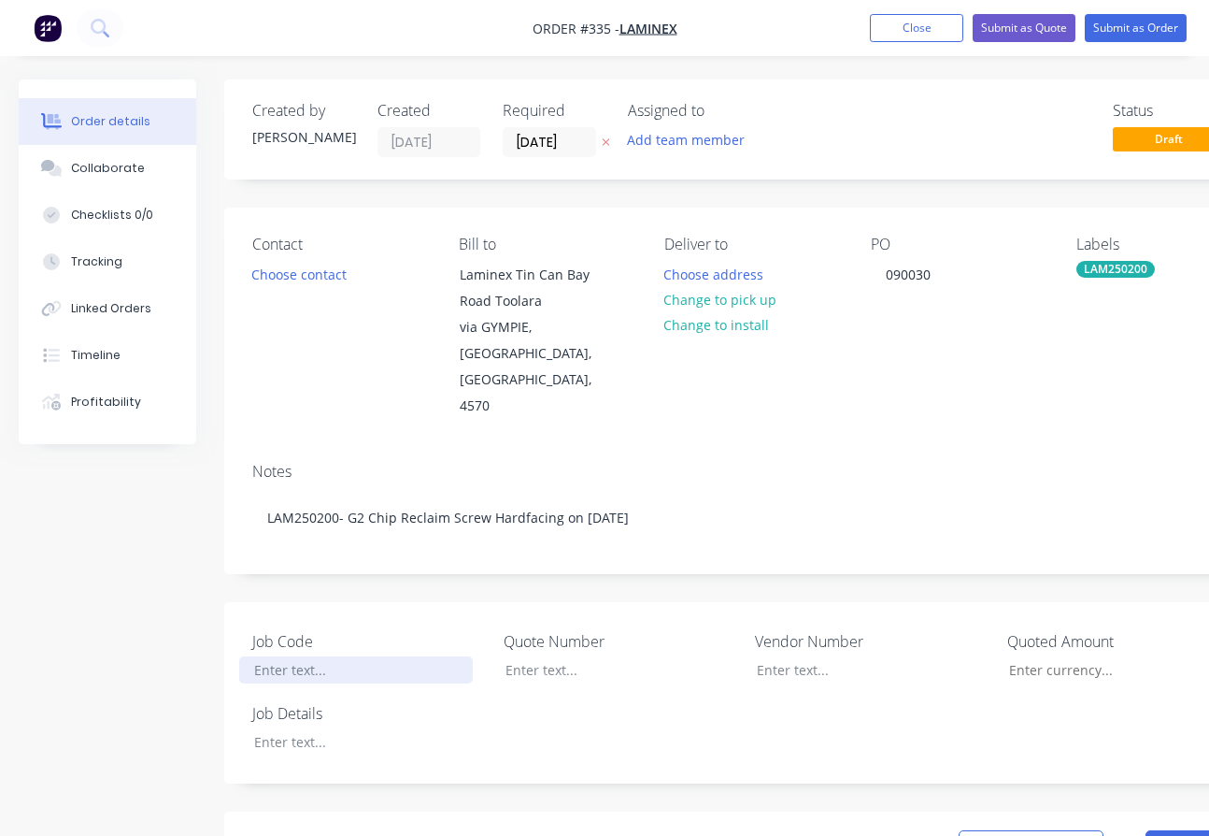
click at [275, 656] on div at bounding box center [356, 669] width 234 height 27
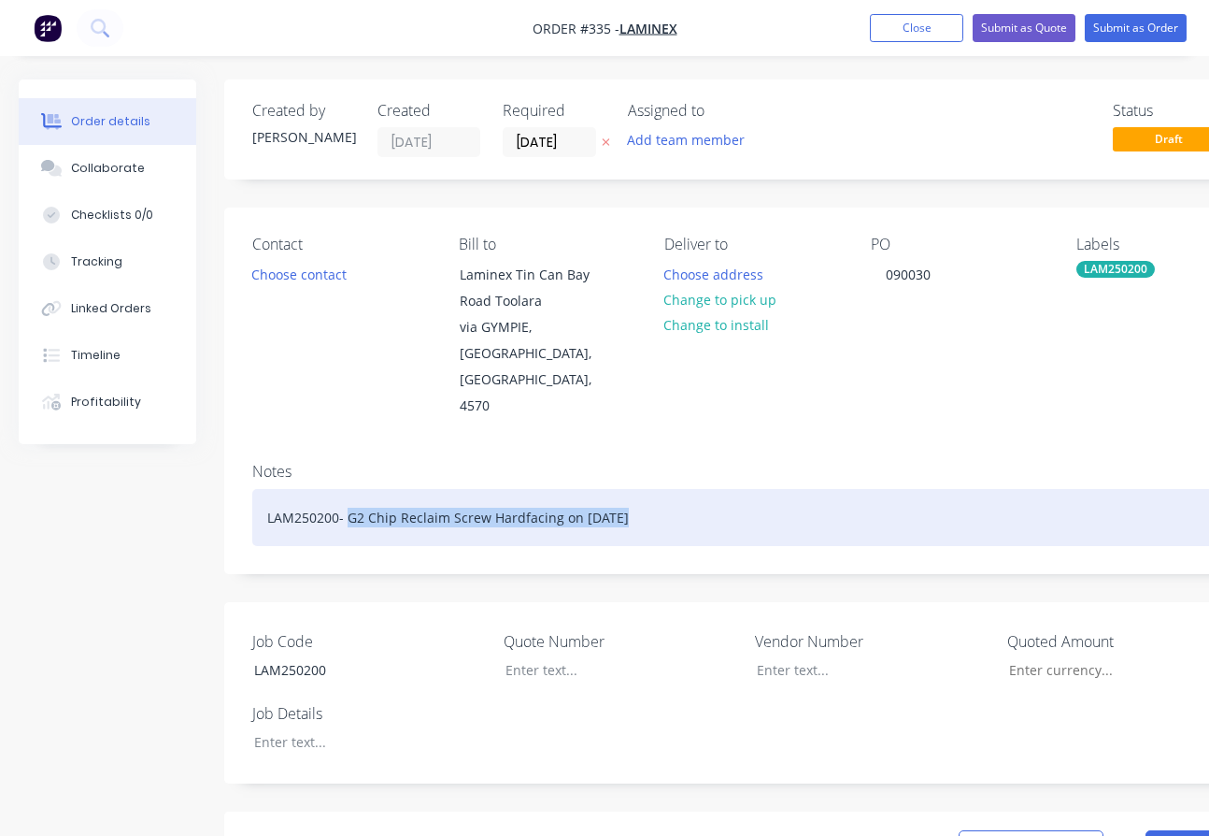
drag, startPoint x: 648, startPoint y: 471, endPoint x: 351, endPoint y: 463, distance: 296.4
click at [351, 489] on div "LAM250200- G2 Chip Reclaim Screw Hardfacing on [DATE]" at bounding box center [752, 517] width 1001 height 57
copy div "G2 Chip Reclaim Screw Hardfacing on [DATE]"
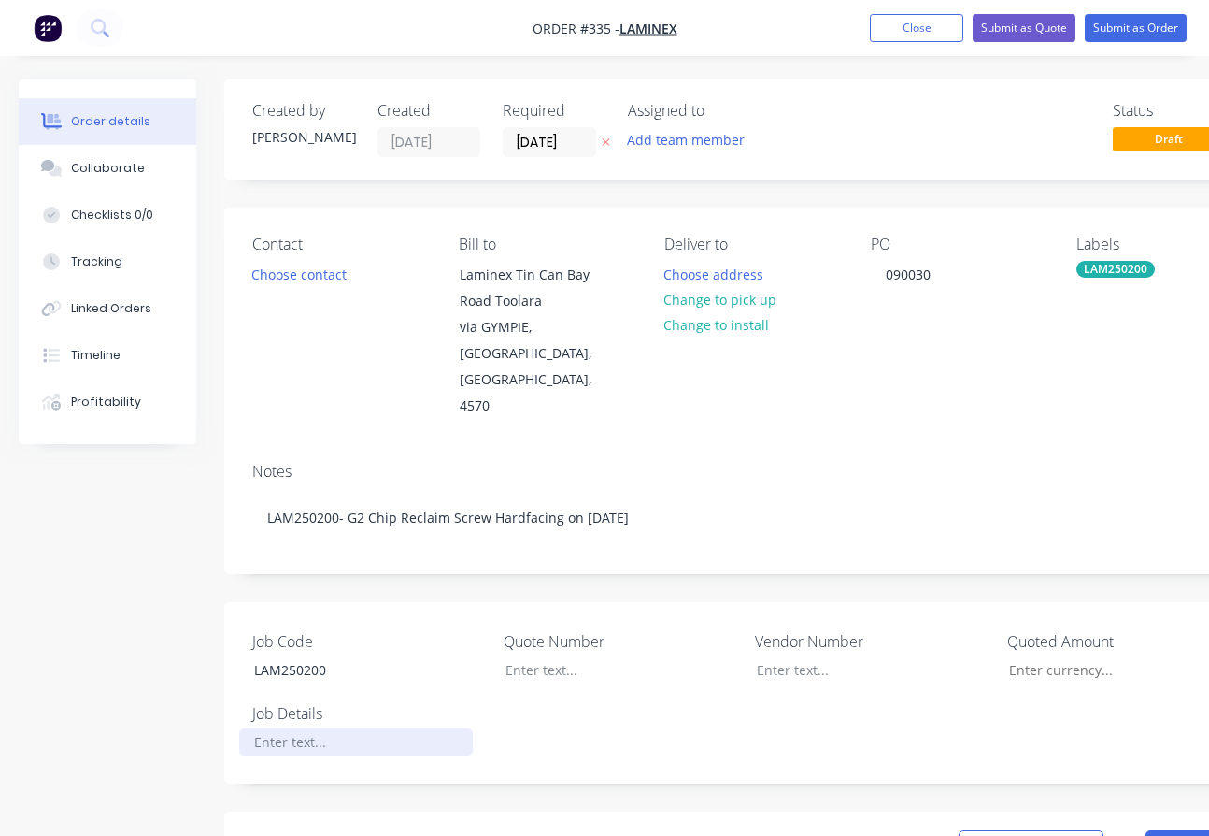
paste div
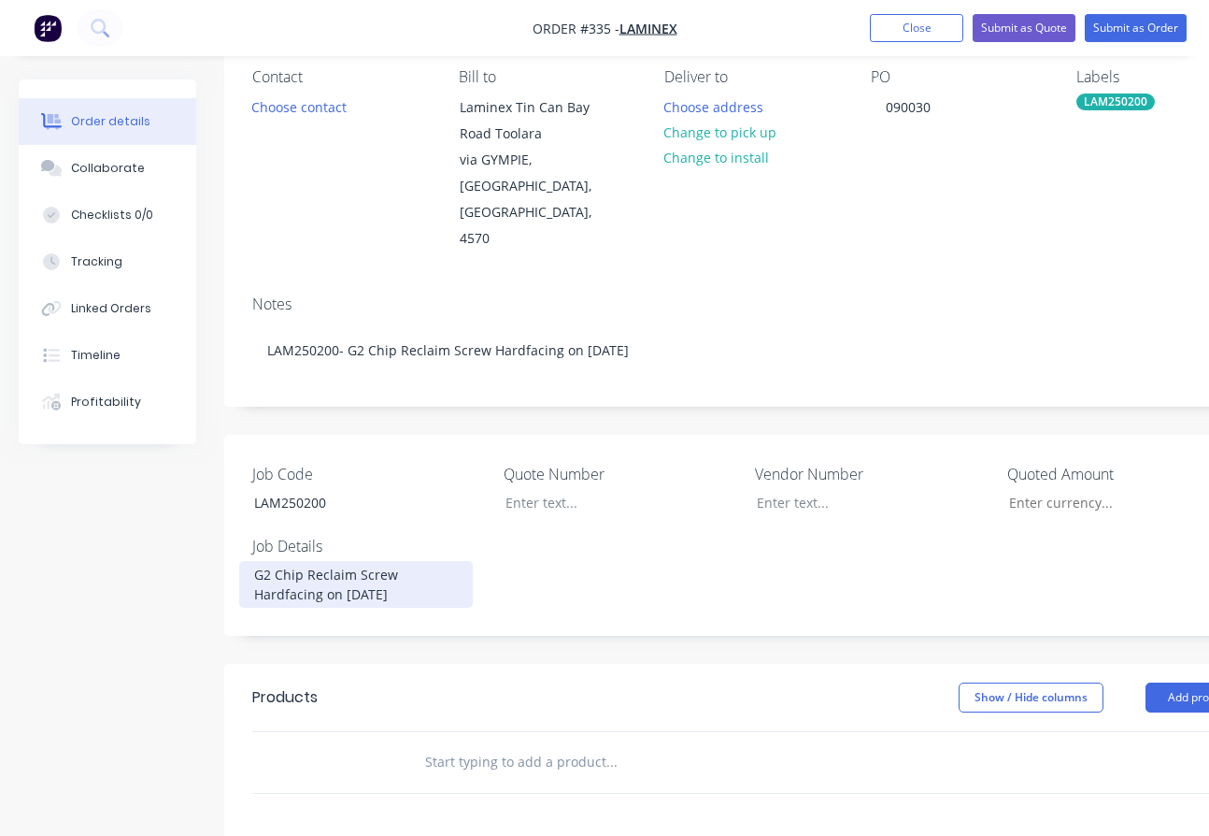
scroll to position [187, 0]
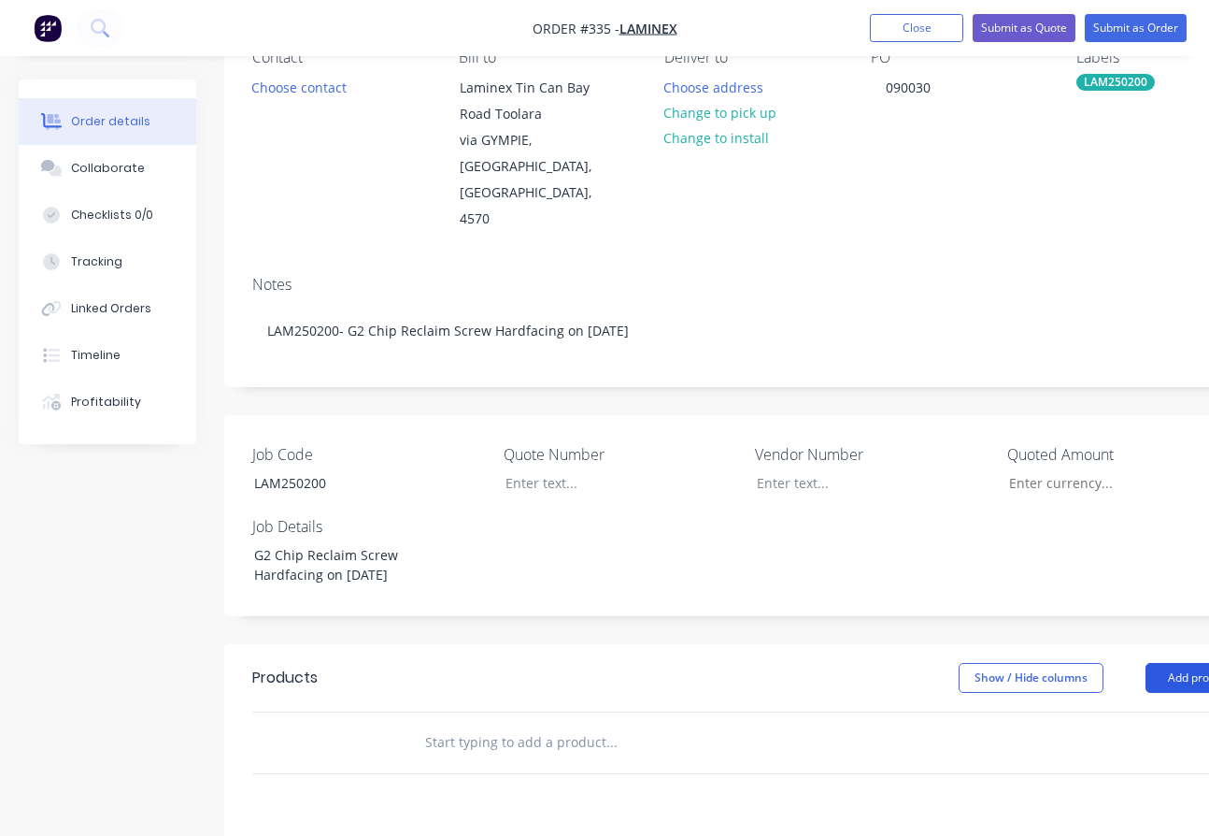
click at [1168, 663] on button "Add product" at bounding box center [1199, 678] width 107 height 30
click at [1126, 711] on div "Product catalogue" at bounding box center [1165, 724] width 144 height 27
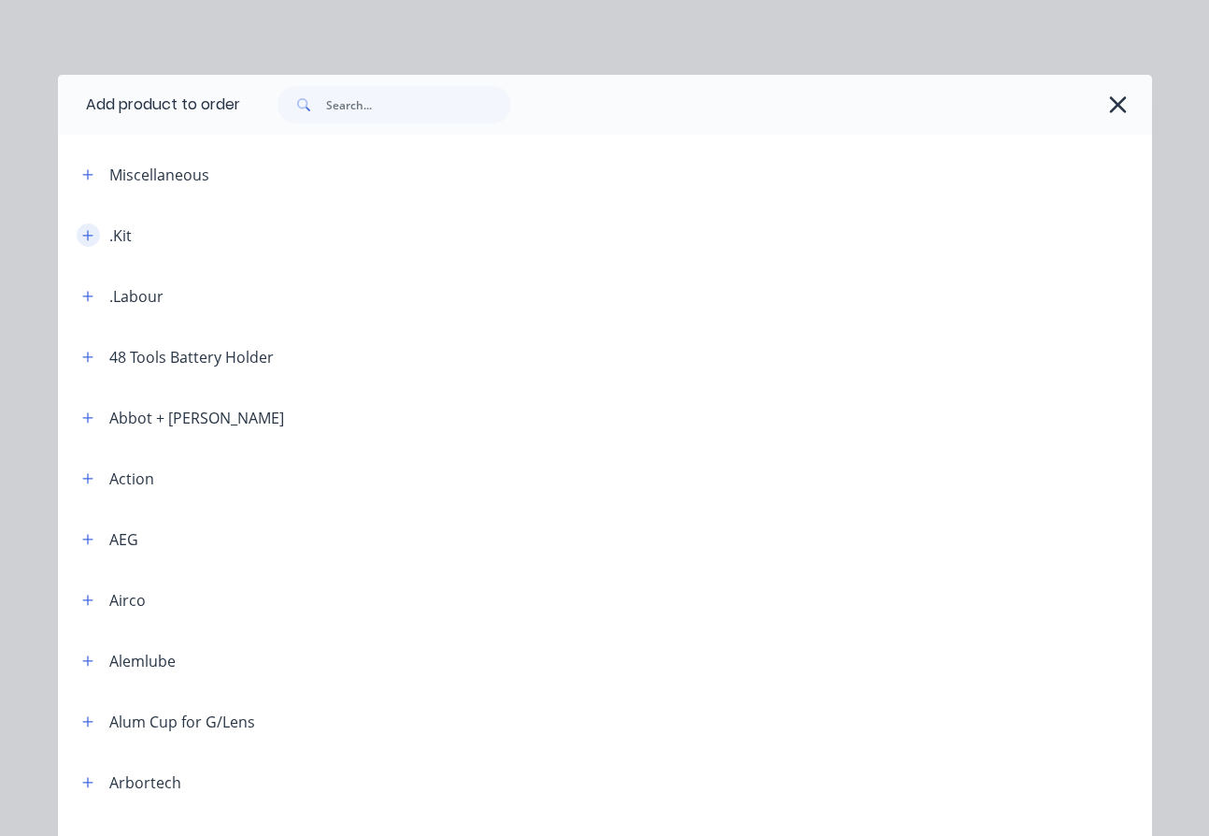
click at [82, 236] on icon "button" at bounding box center [87, 235] width 10 height 10
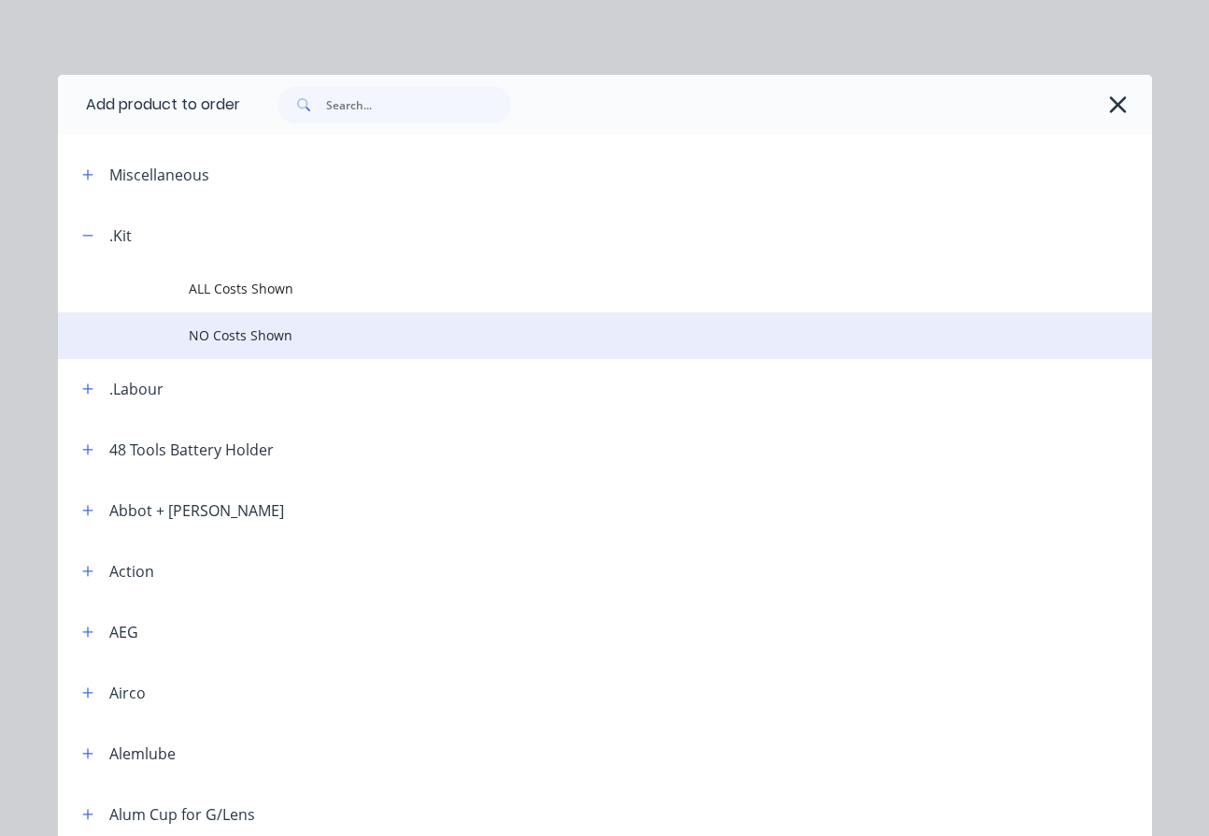
click at [222, 333] on span "NO Costs Shown" at bounding box center [574, 335] width 770 height 20
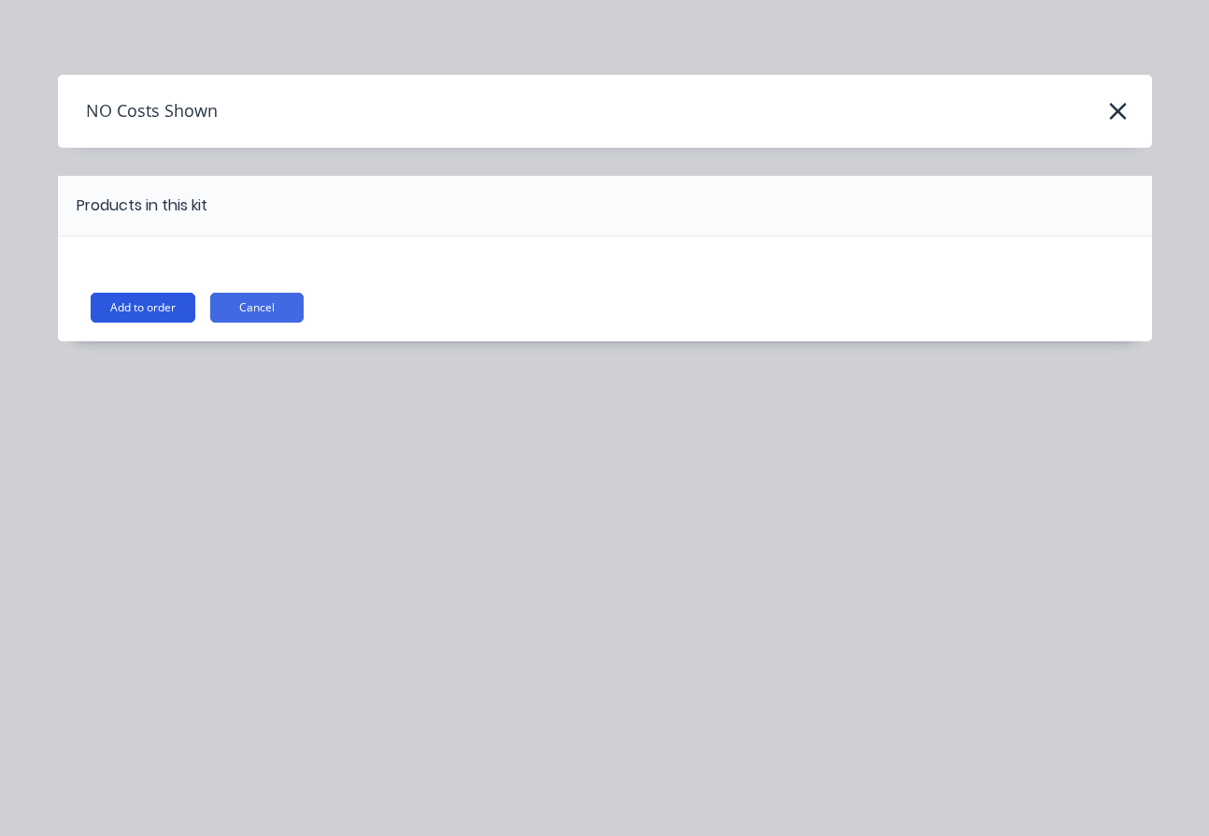
click at [135, 308] on button "Add to order" at bounding box center [143, 308] width 105 height 30
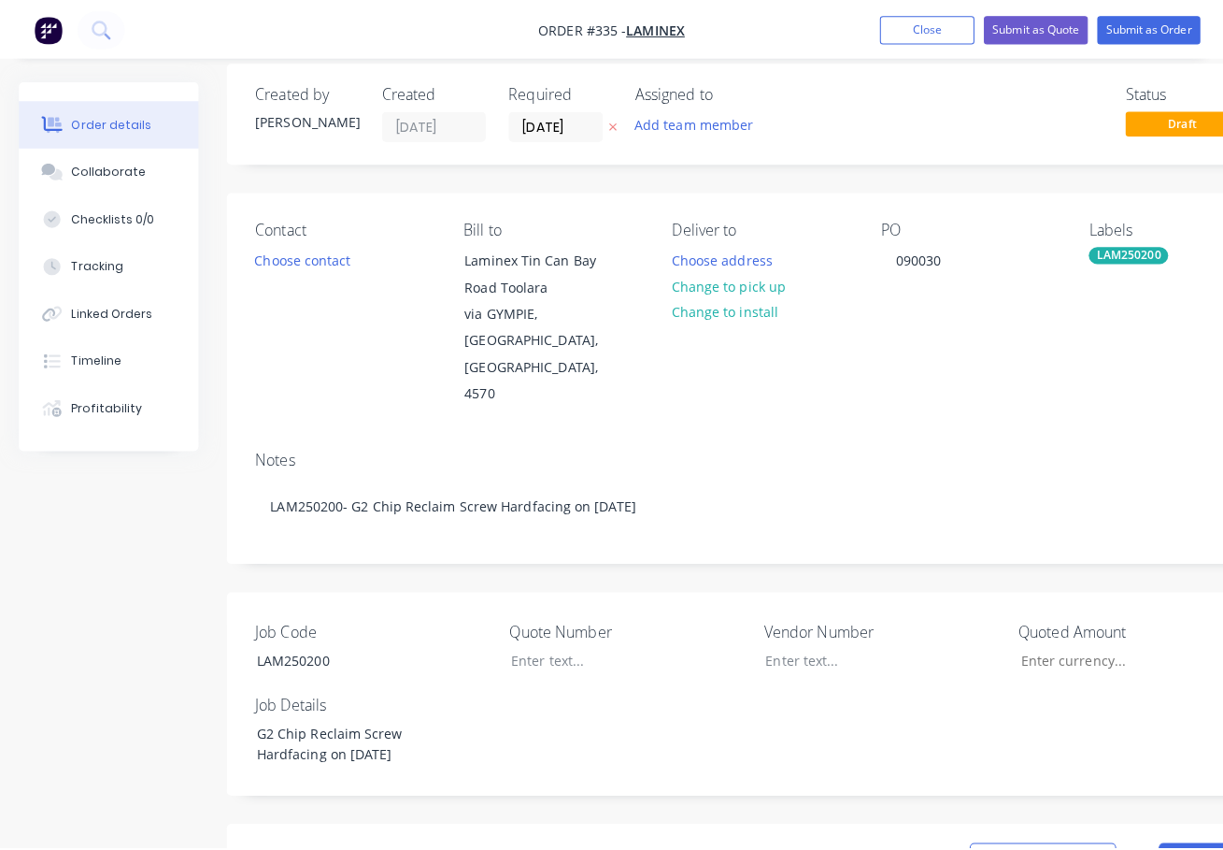
scroll to position [0, 0]
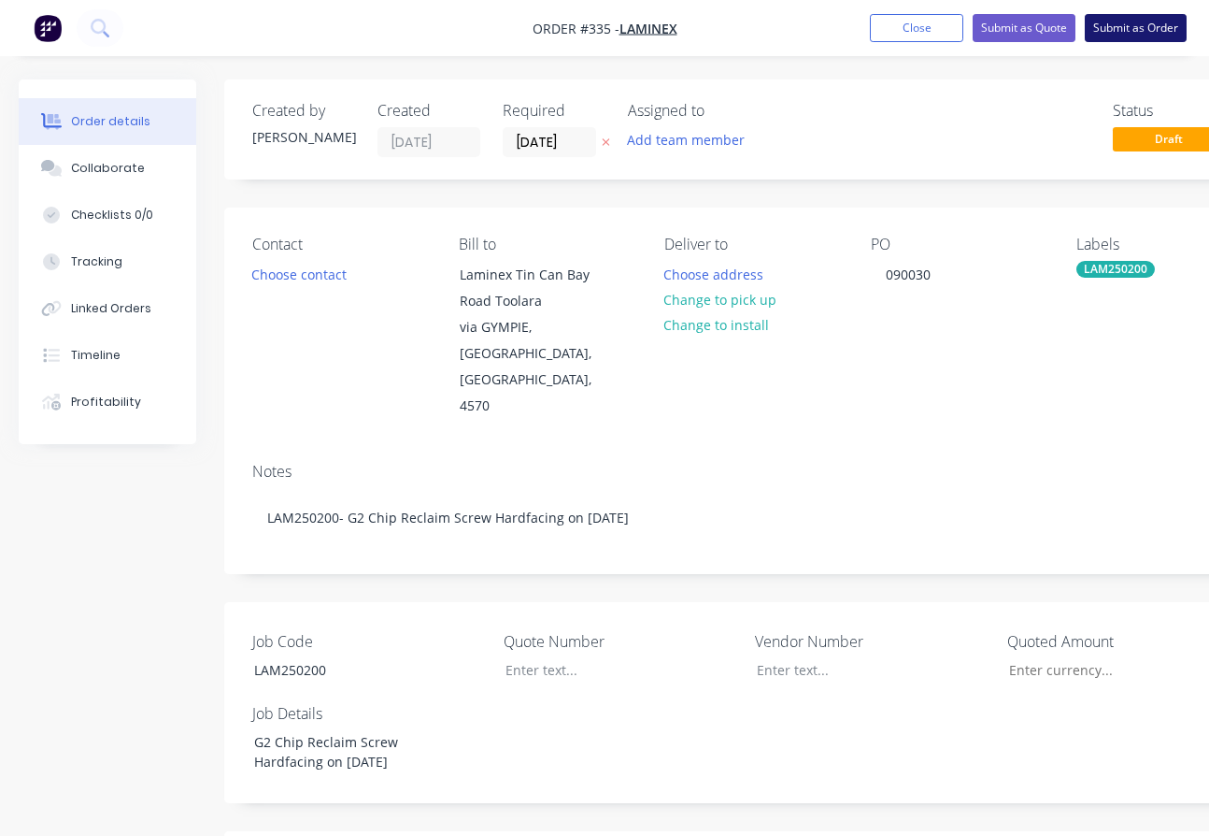
click at [1147, 26] on button "Submit as Order" at bounding box center [1136, 28] width 102 height 28
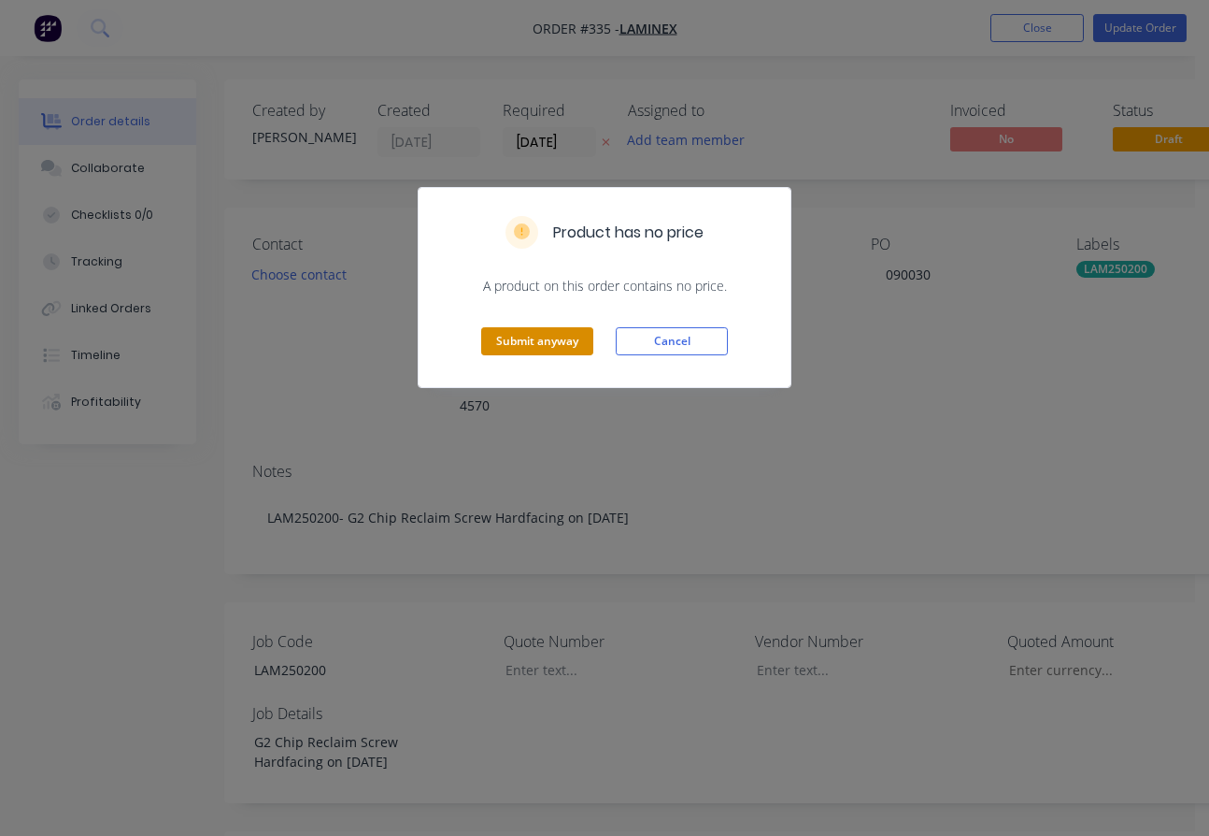
click at [554, 343] on button "Submit anyway" at bounding box center [537, 341] width 112 height 28
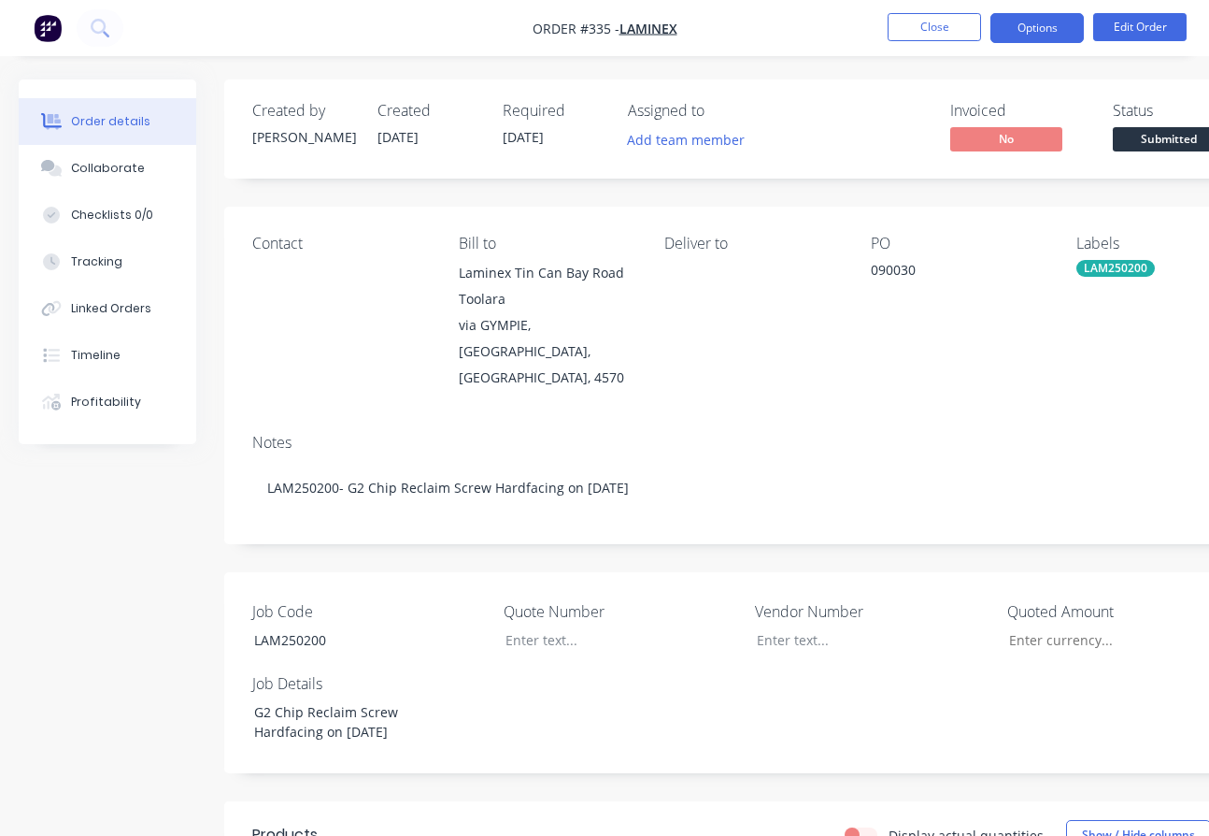
click at [1046, 32] on button "Options" at bounding box center [1037, 28] width 93 height 30
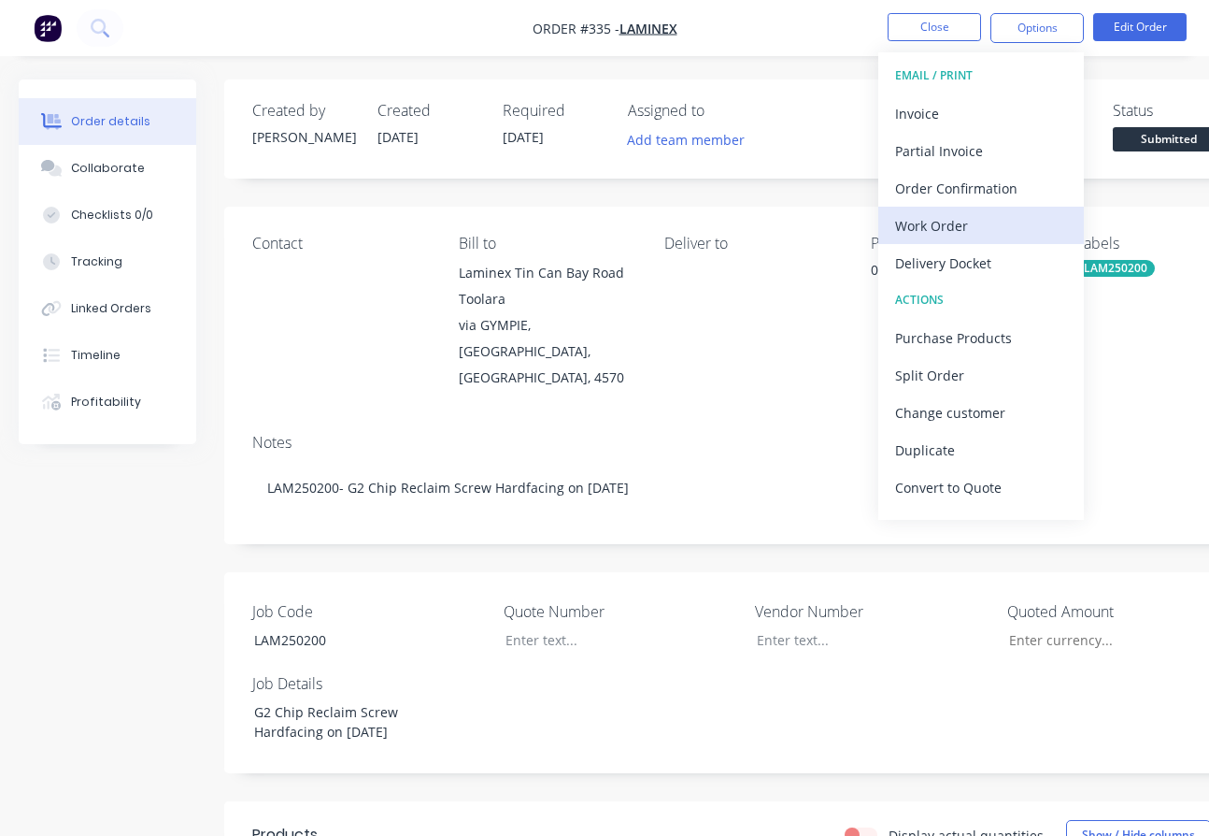
click at [940, 223] on div "Work Order" at bounding box center [981, 225] width 172 height 27
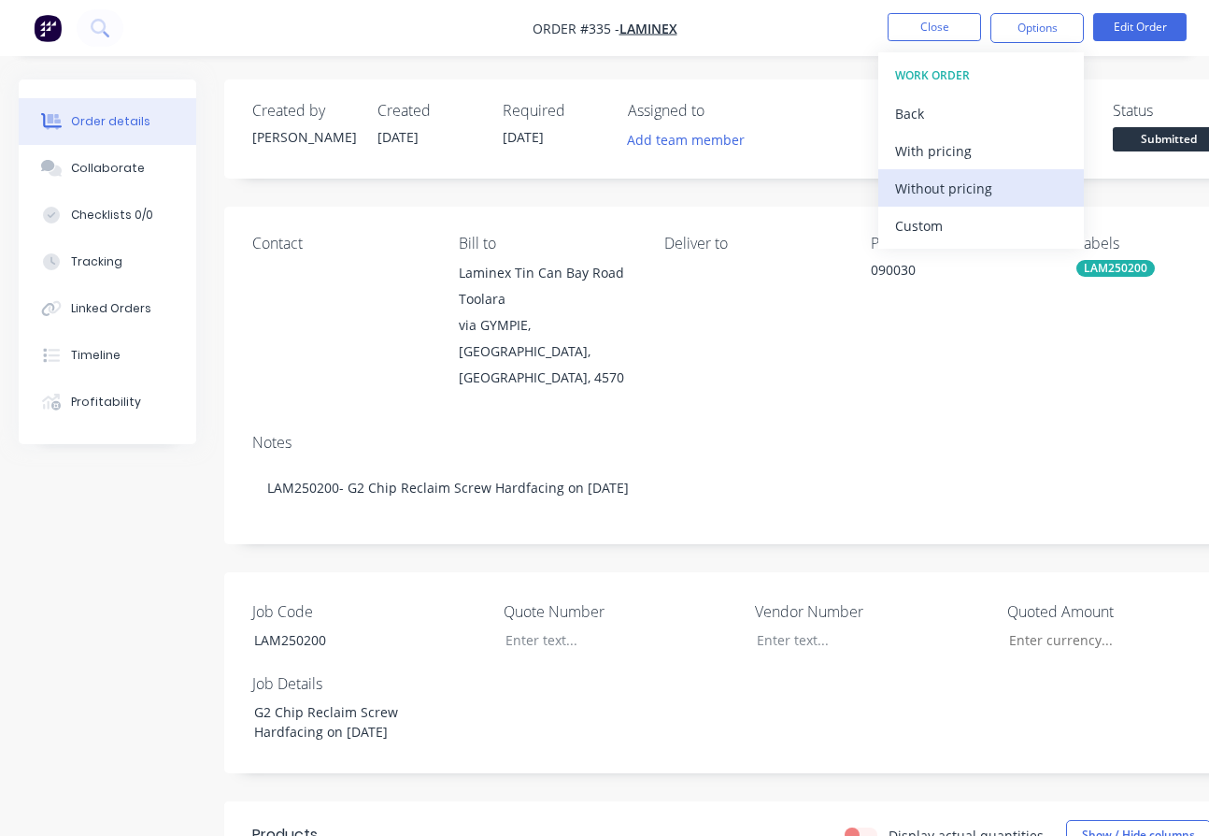
click at [959, 186] on div "Without pricing" at bounding box center [981, 188] width 172 height 27
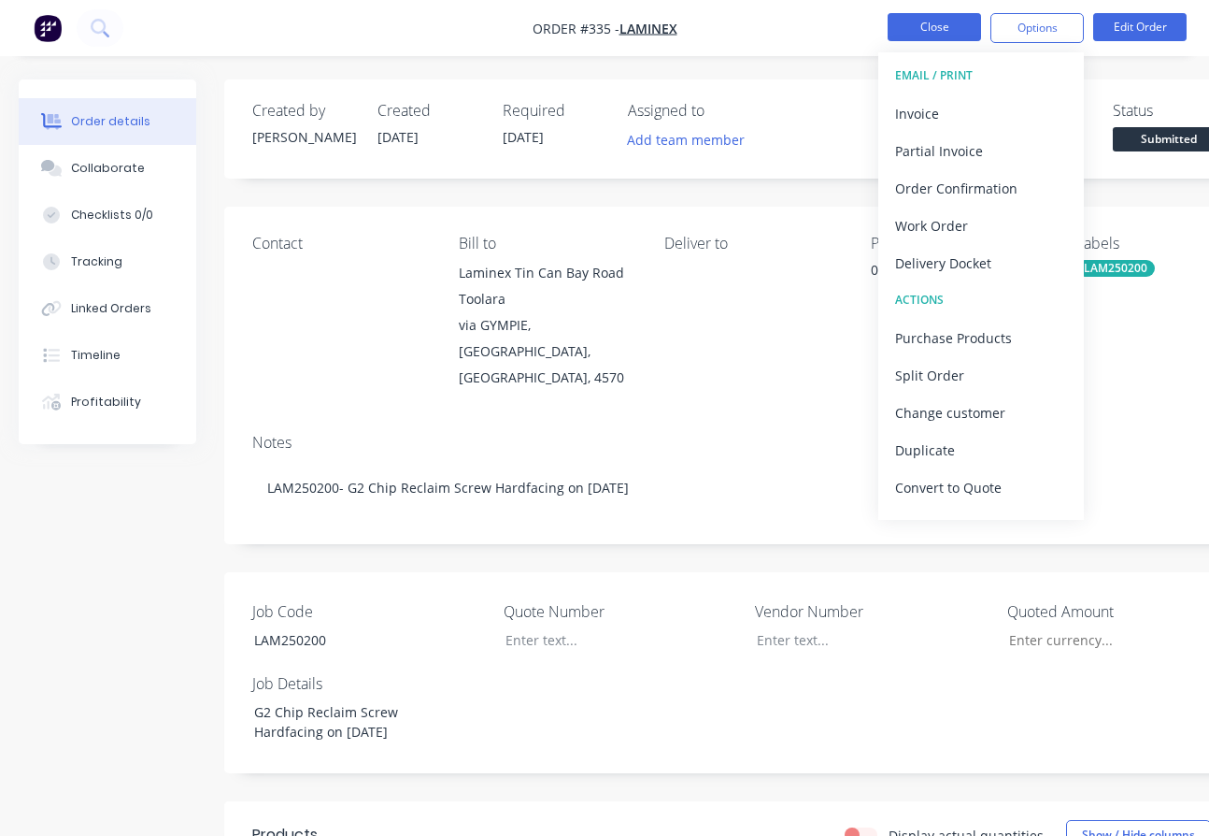
click at [957, 21] on button "Close" at bounding box center [934, 27] width 93 height 28
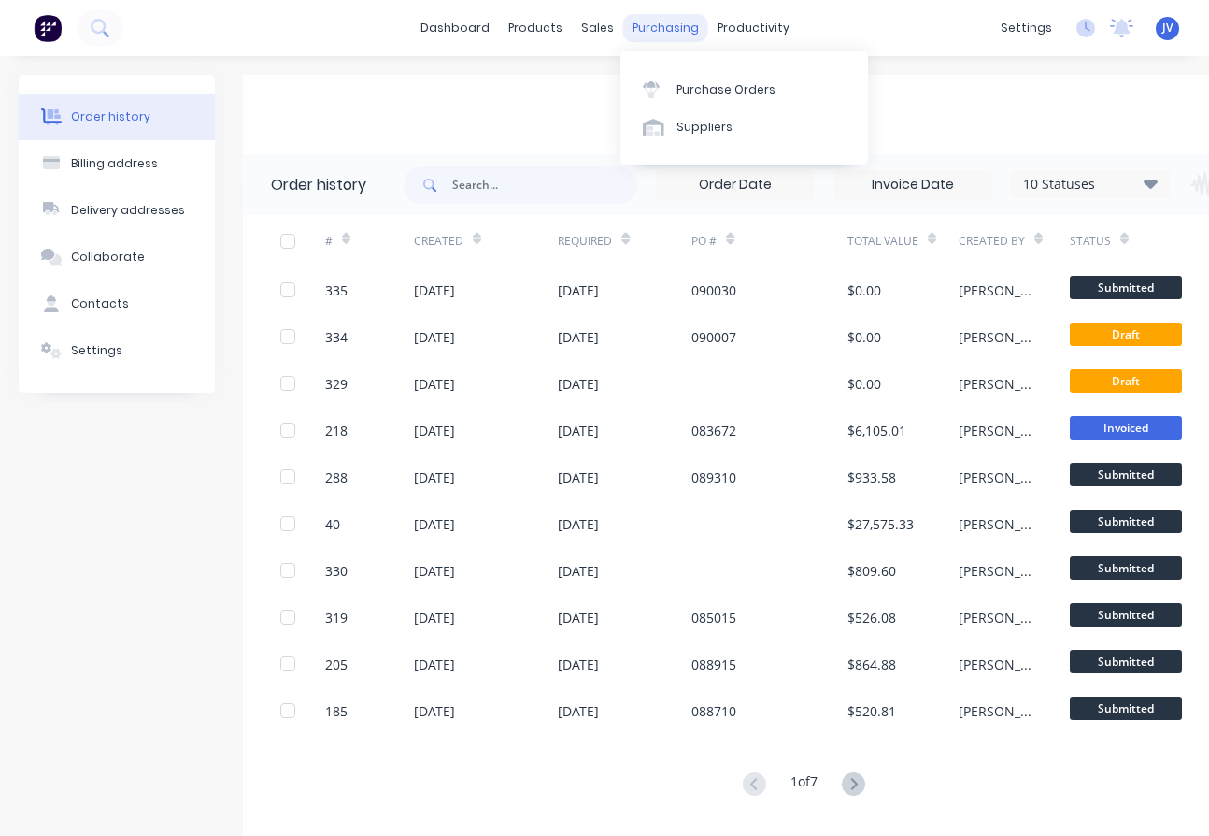
click at [652, 25] on div "purchasing" at bounding box center [665, 28] width 85 height 28
click at [708, 85] on div "Purchase Orders" at bounding box center [726, 89] width 99 height 17
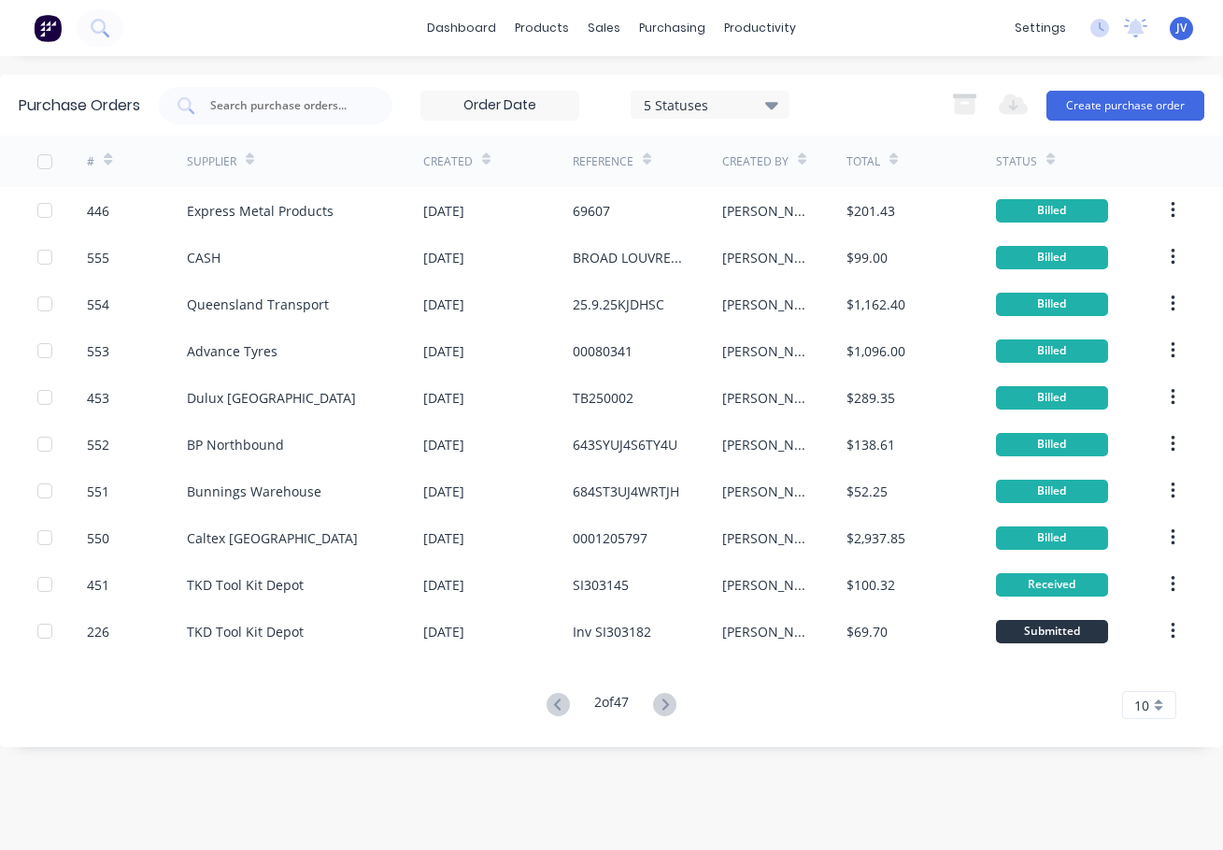
click at [548, 701] on icon at bounding box center [558, 704] width 23 height 23
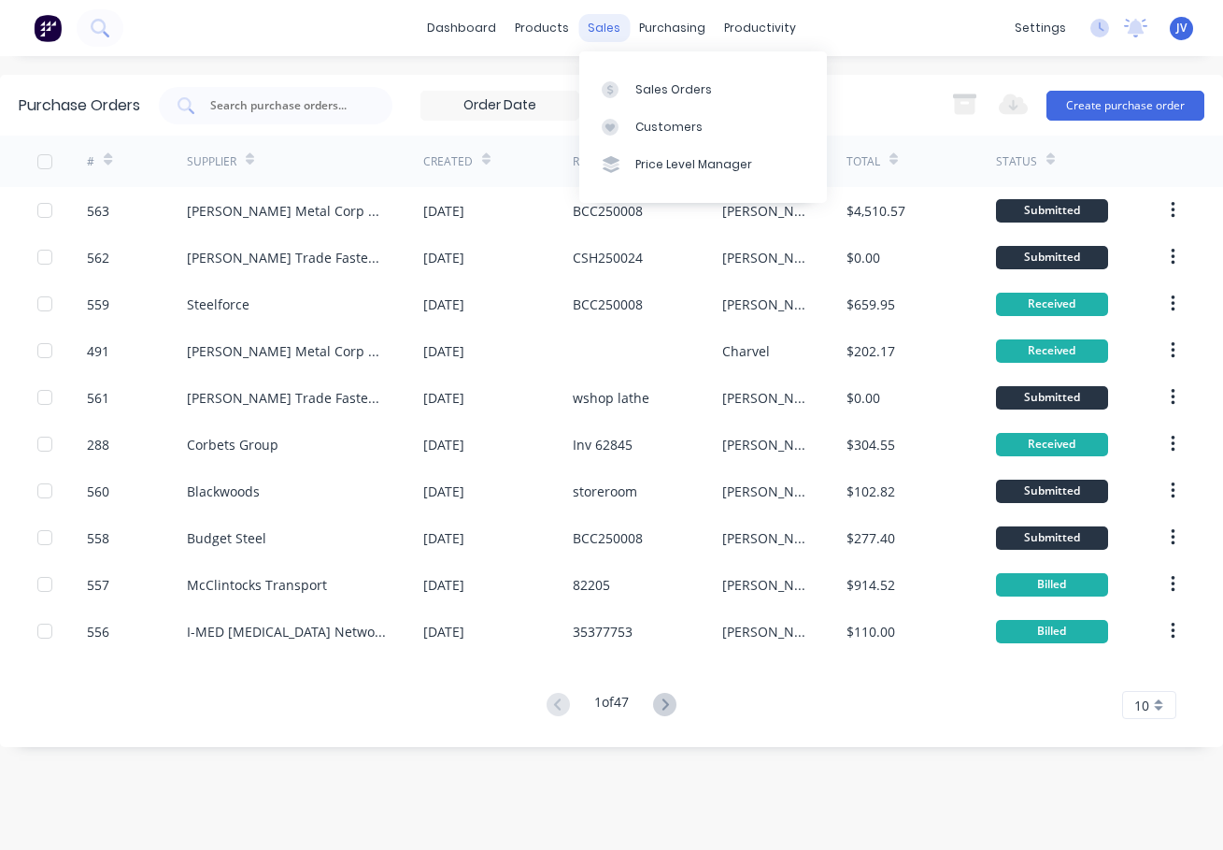
click at [614, 30] on div "sales" at bounding box center [604, 28] width 51 height 28
click at [653, 79] on link "Sales Orders" at bounding box center [703, 88] width 248 height 37
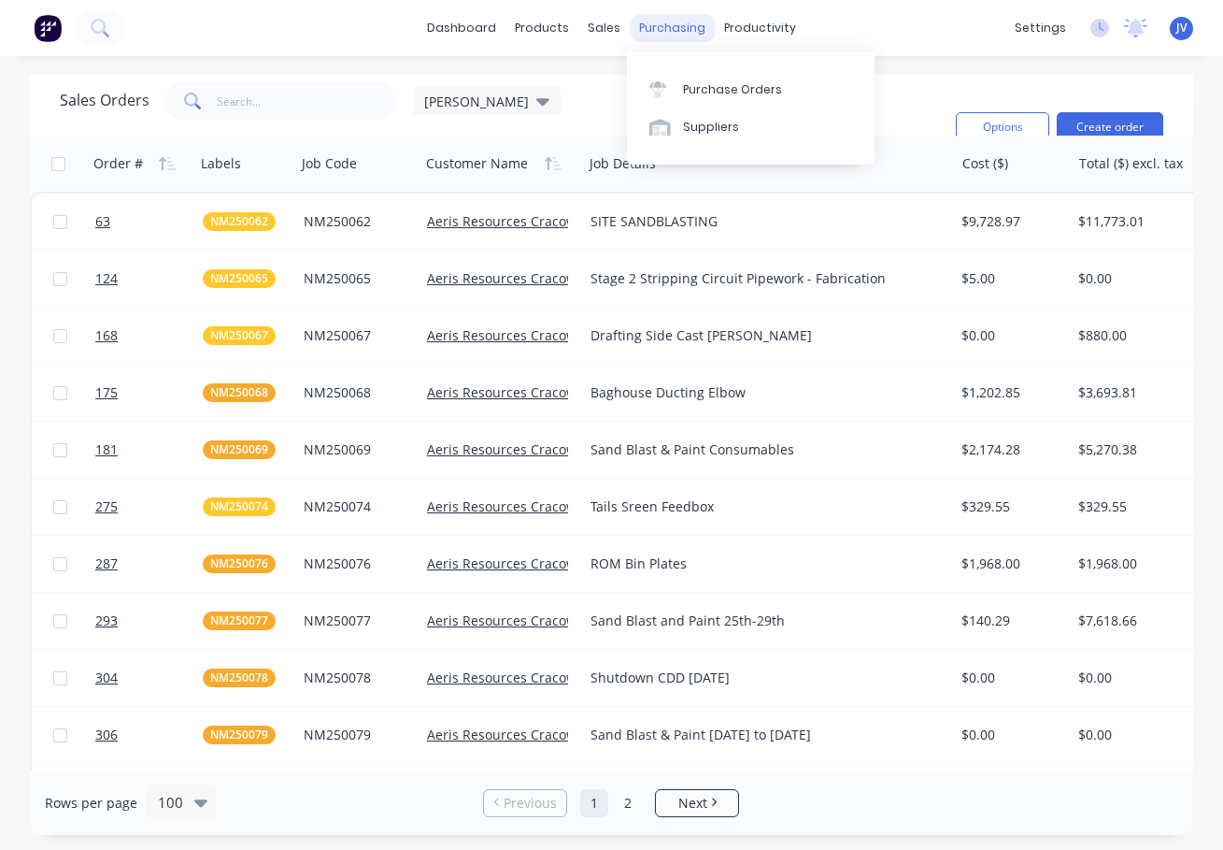
click at [660, 24] on div "purchasing" at bounding box center [672, 28] width 85 height 28
click at [694, 77] on link "Purchase Orders" at bounding box center [751, 88] width 248 height 37
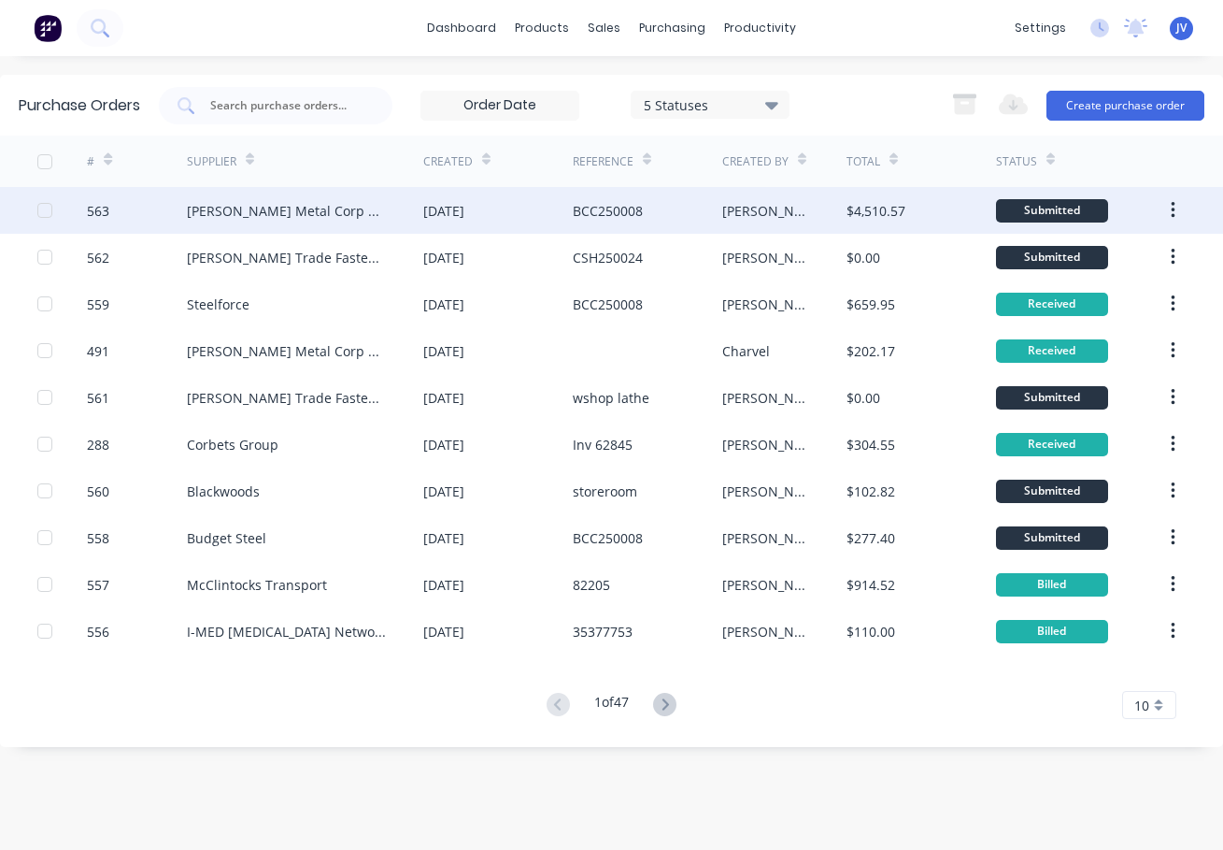
click at [106, 207] on div "563" at bounding box center [98, 211] width 22 height 20
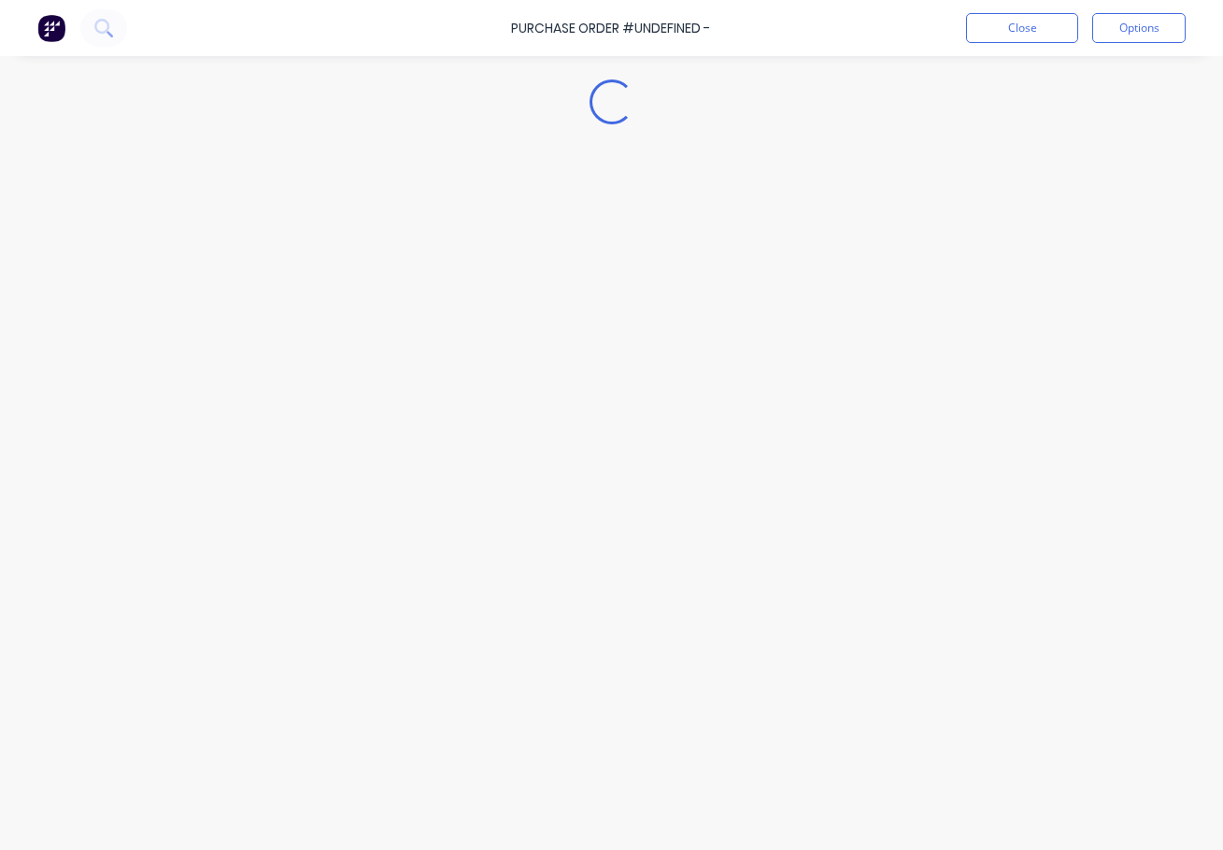
type textarea "x"
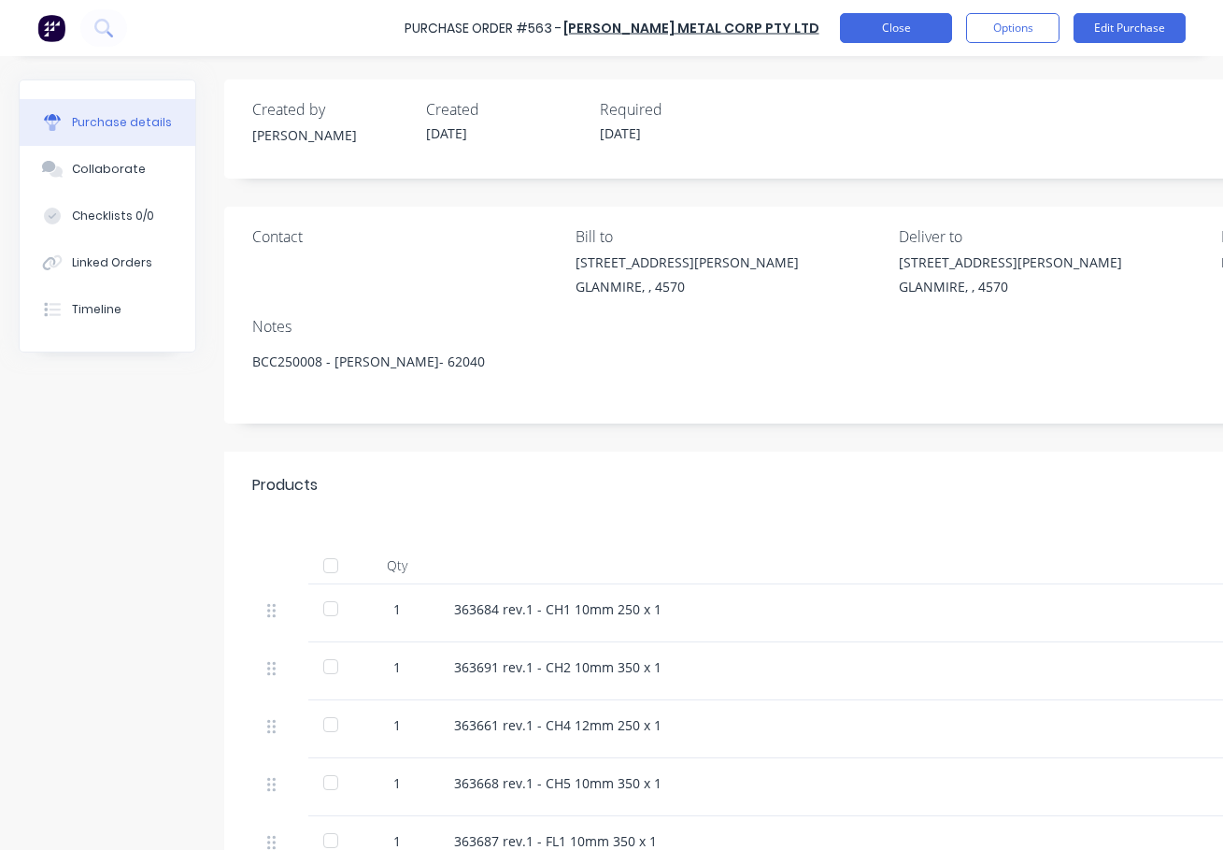
click at [868, 23] on button "Close" at bounding box center [896, 28] width 112 height 30
